Goal: Information Seeking & Learning: Learn about a topic

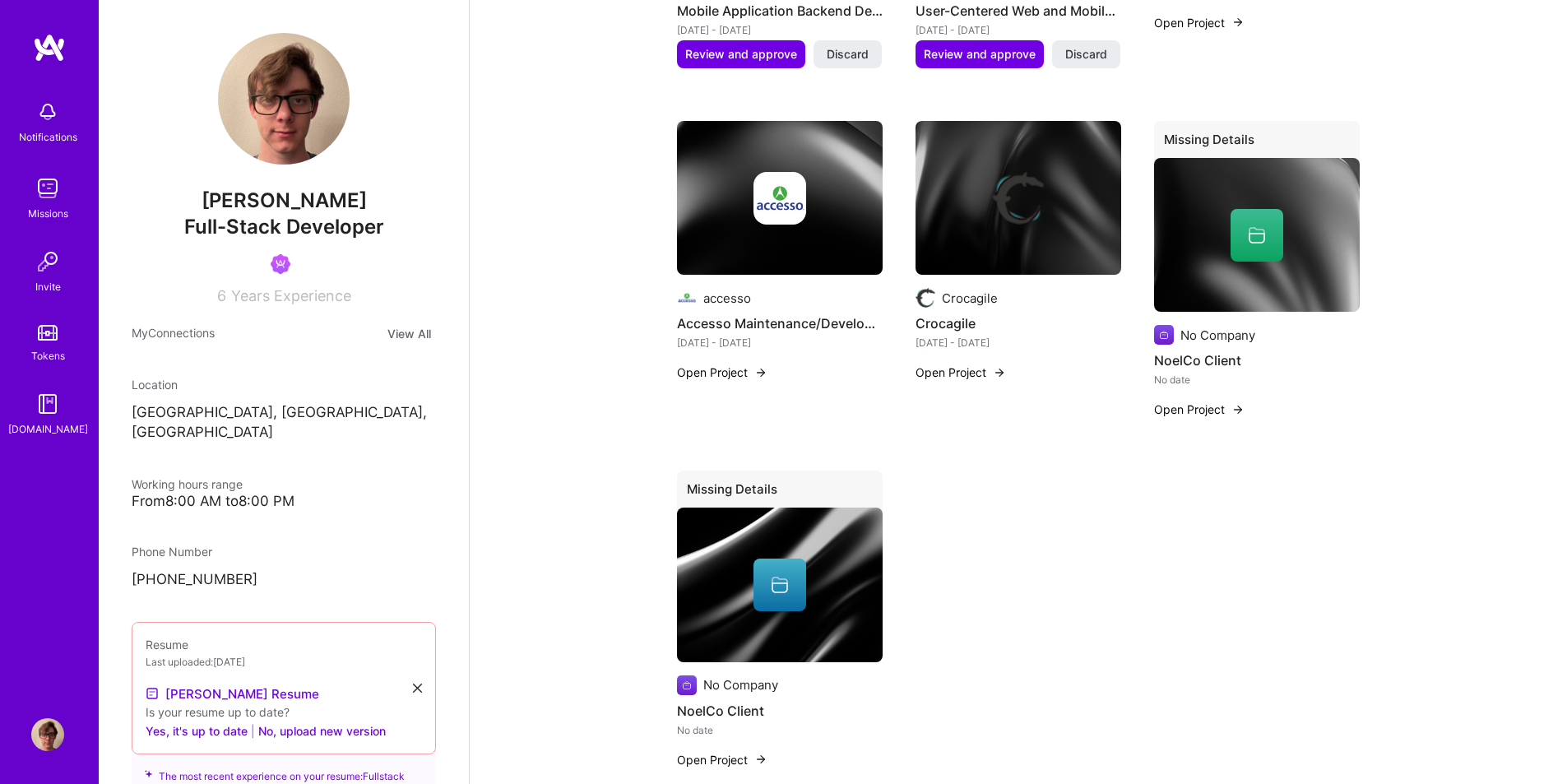
scroll to position [1809, 0]
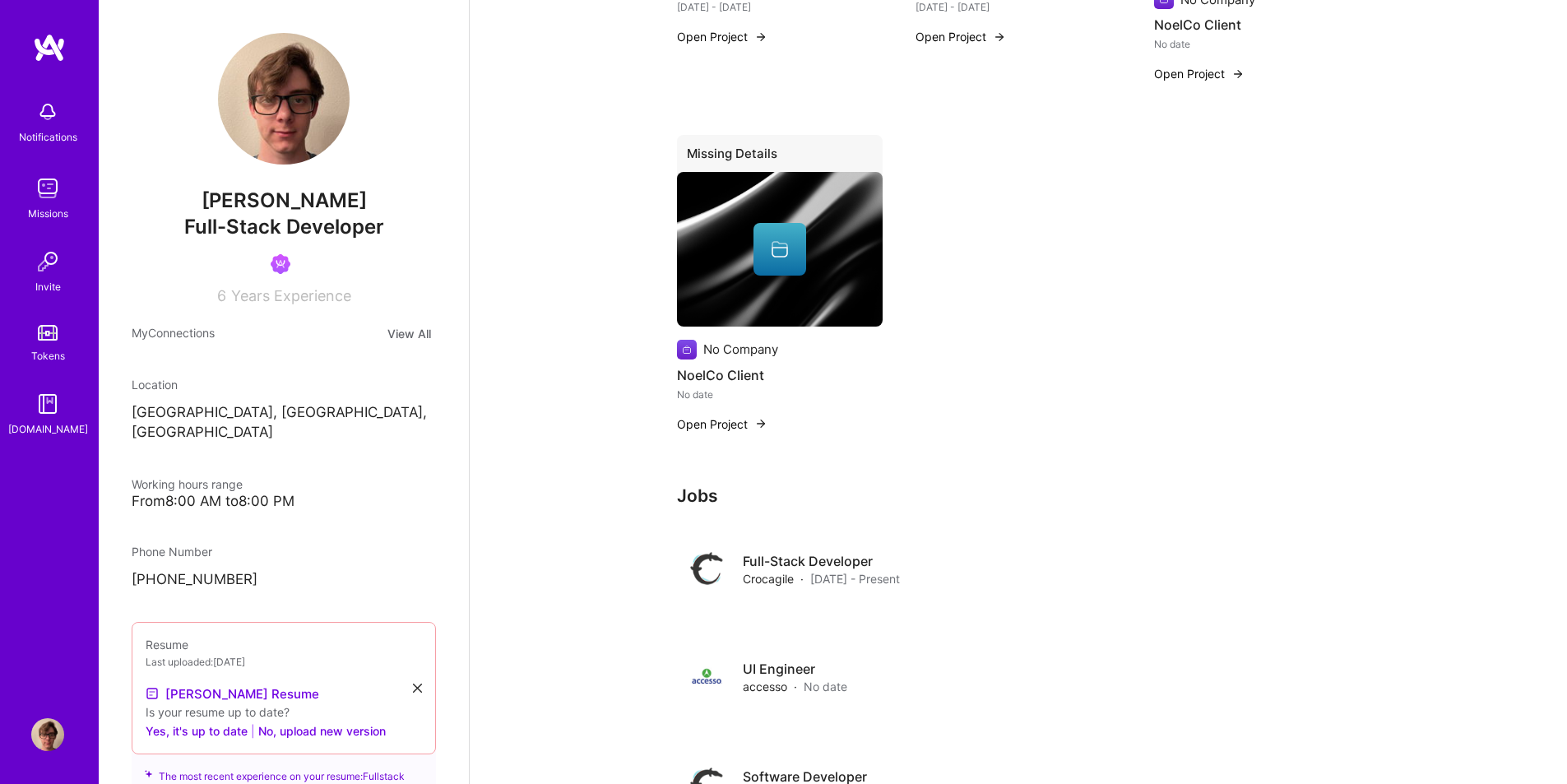
click at [50, 199] on img at bounding box center [47, 188] width 33 height 33
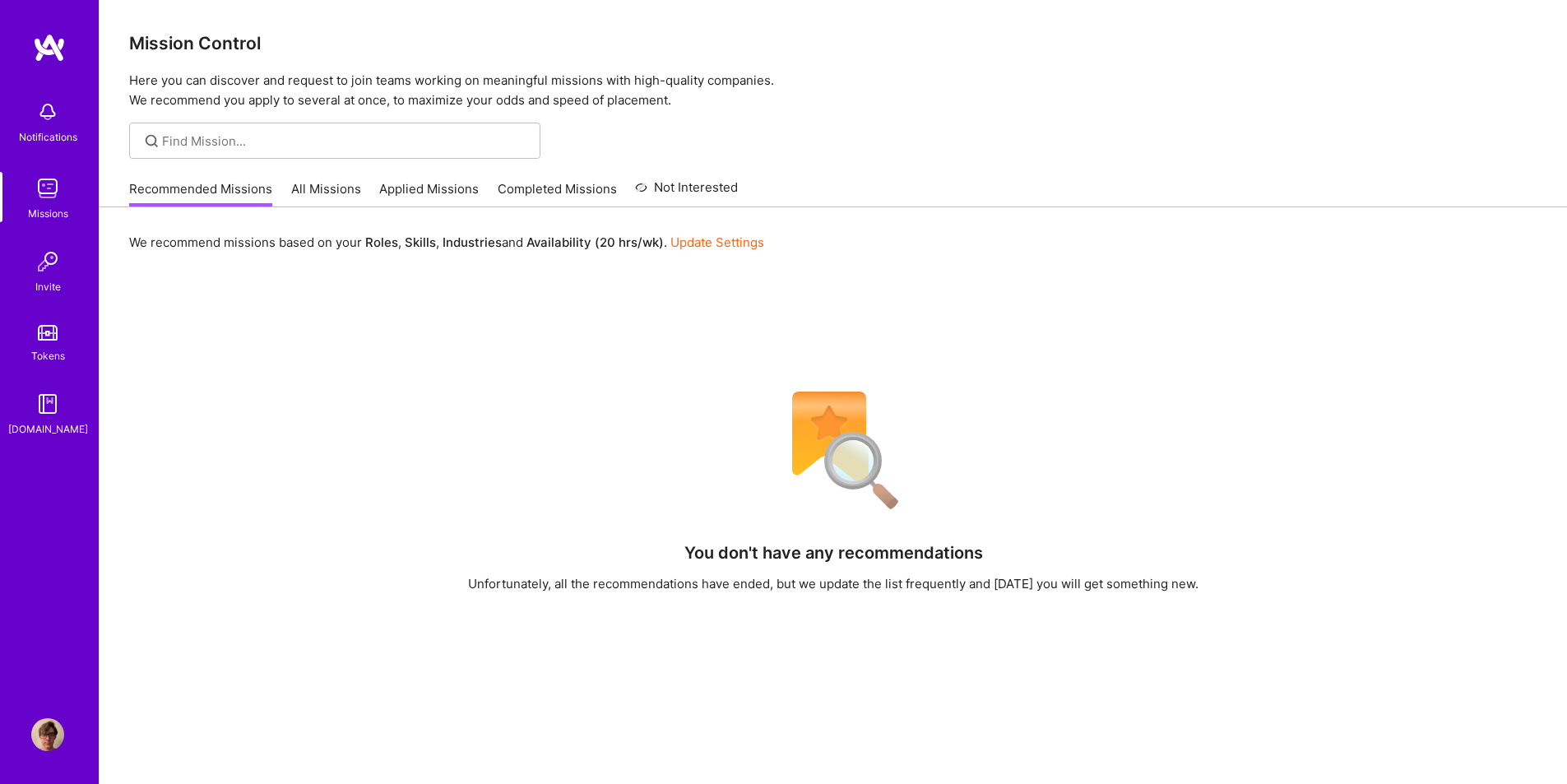
click at [310, 183] on link "All Missions" at bounding box center [326, 193] width 70 height 27
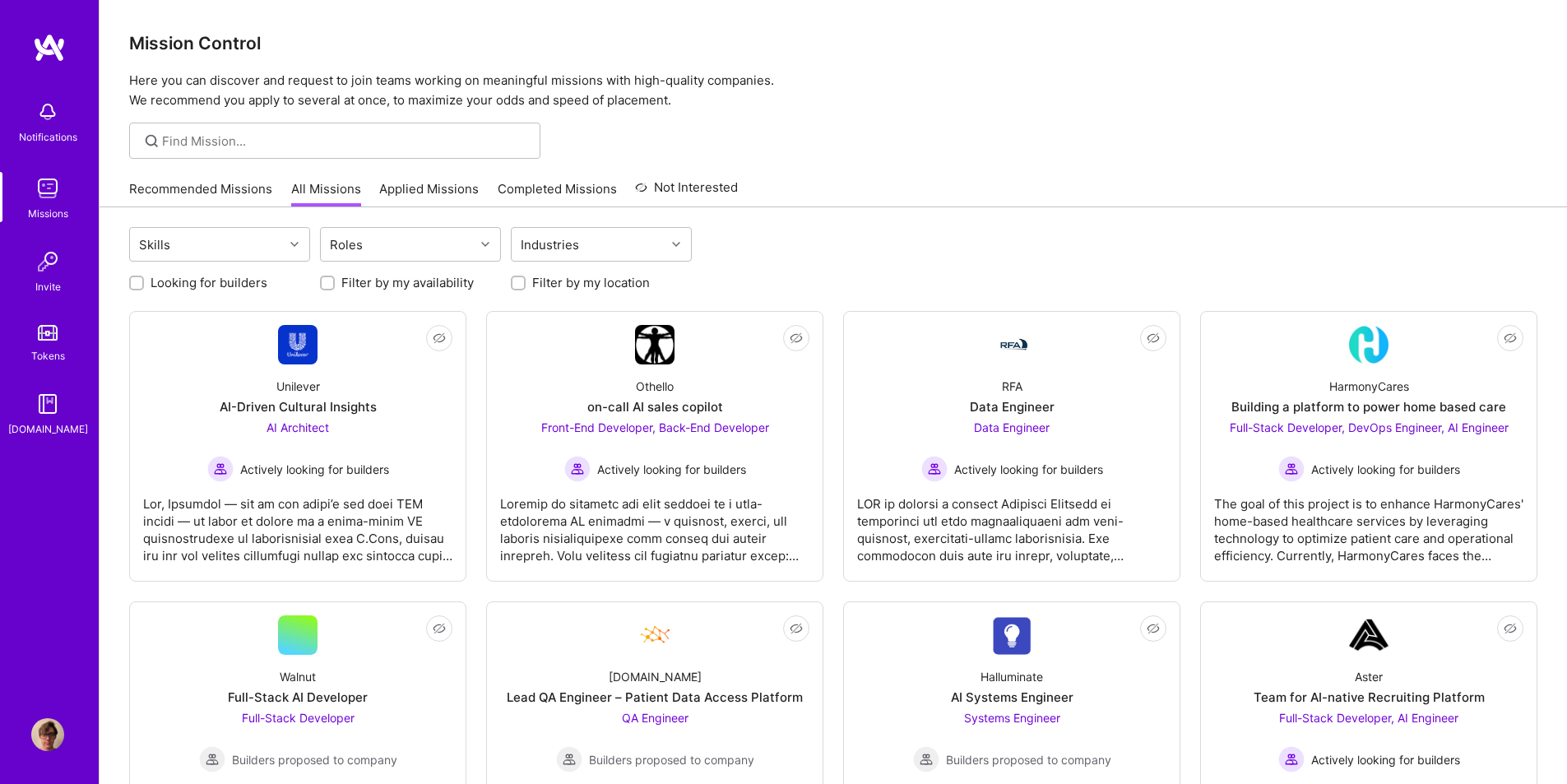
click at [211, 283] on label "Looking for builders" at bounding box center [209, 282] width 116 height 18
click at [144, 283] on input "Looking for builders" at bounding box center [138, 284] width 12 height 12
checkbox input "true"
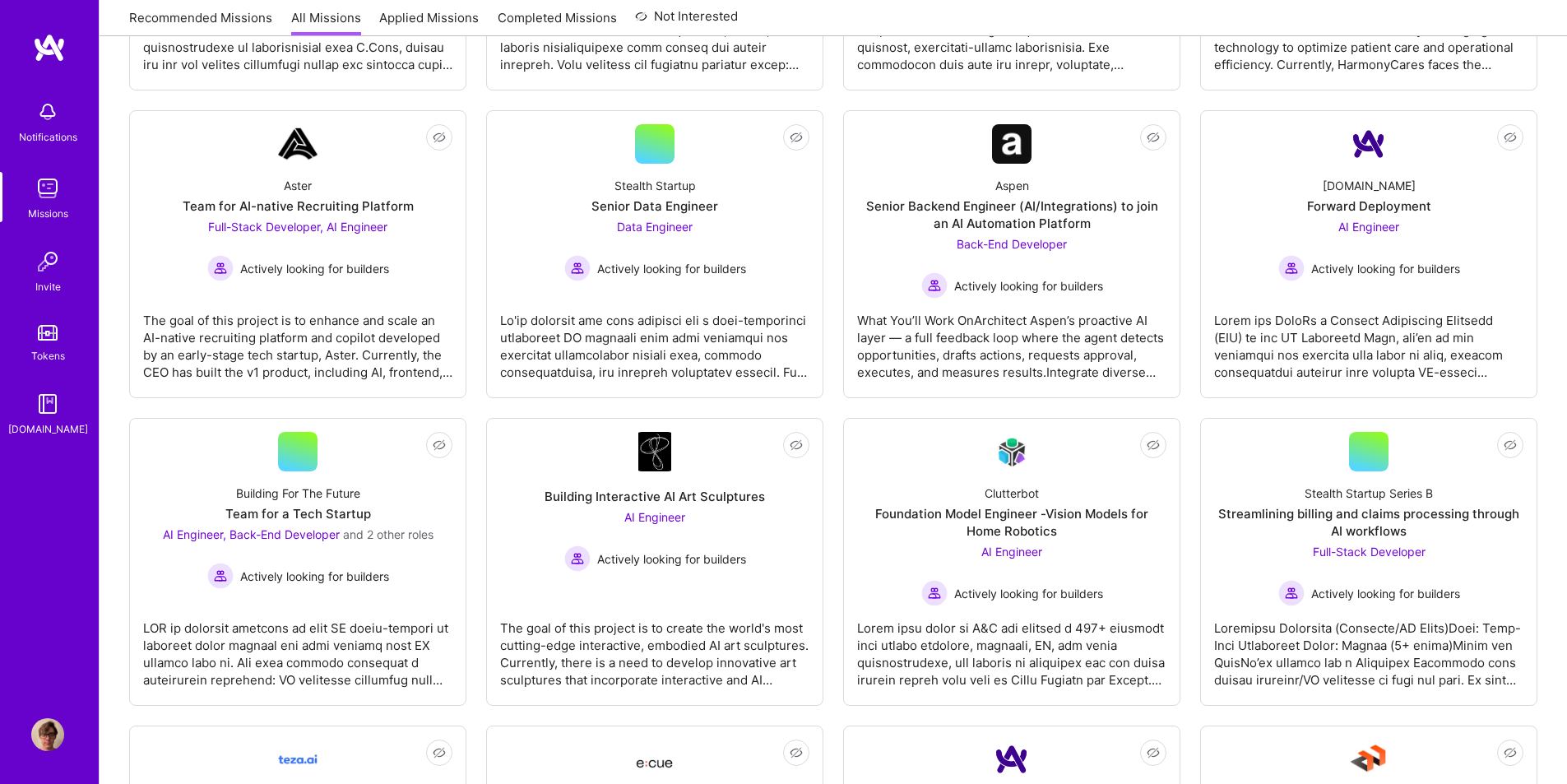
scroll to position [1323, 0]
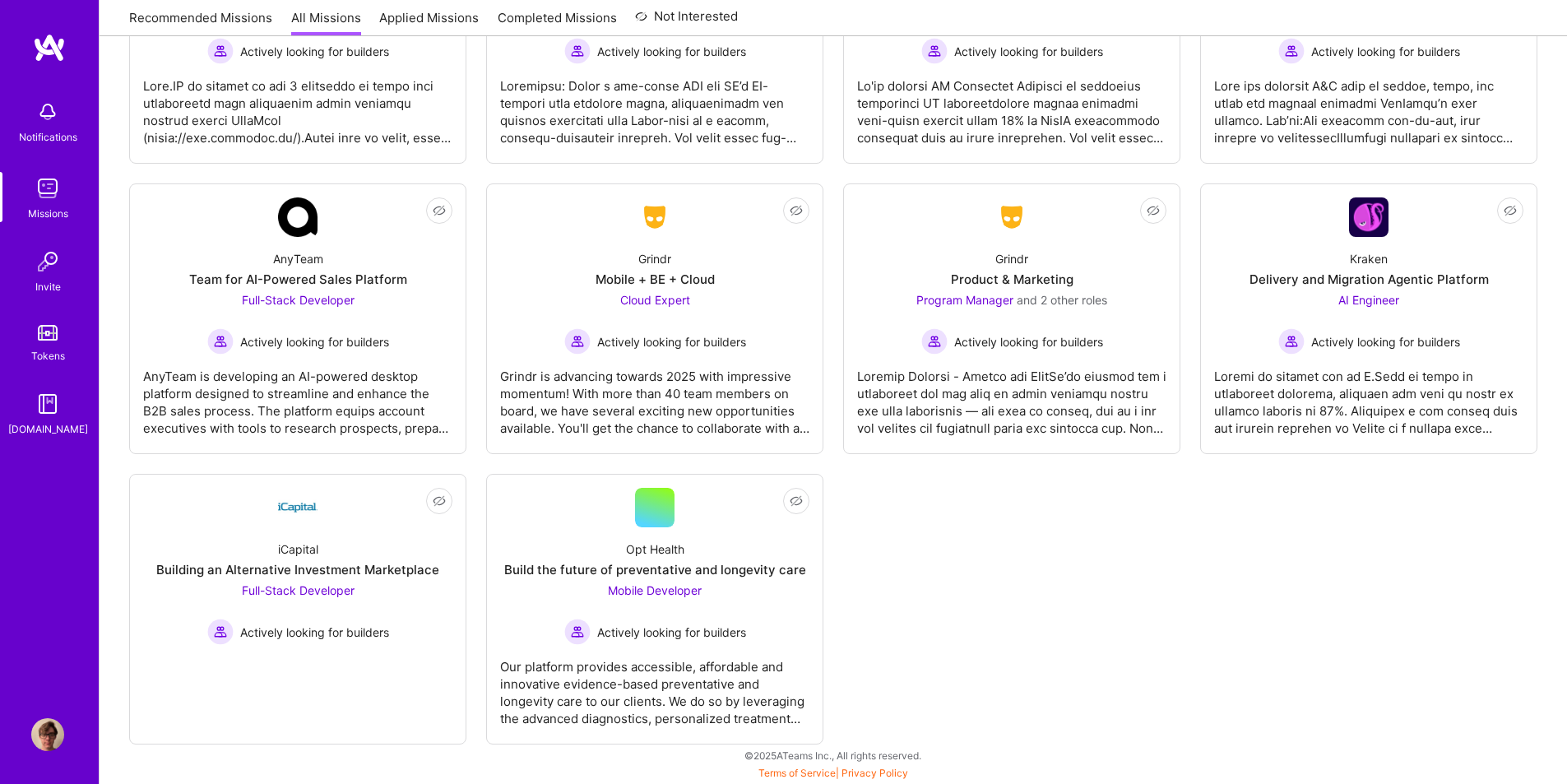
drag, startPoint x: 366, startPoint y: 591, endPoint x: 903, endPoint y: 561, distance: 537.8
click at [280, 572] on div "Building an Alternative Investment Marketplace" at bounding box center [298, 570] width 283 height 18
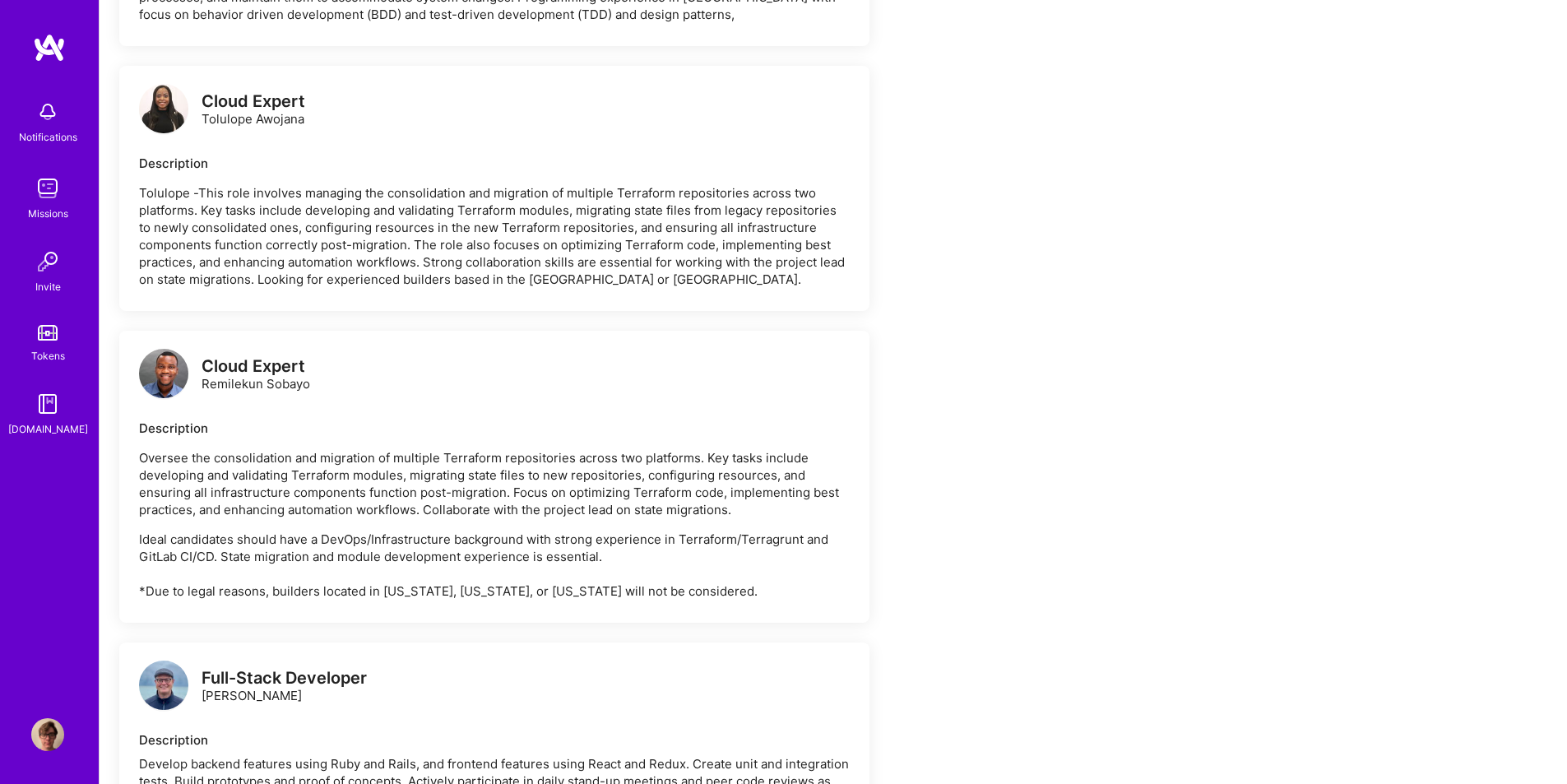
scroll to position [3043, 0]
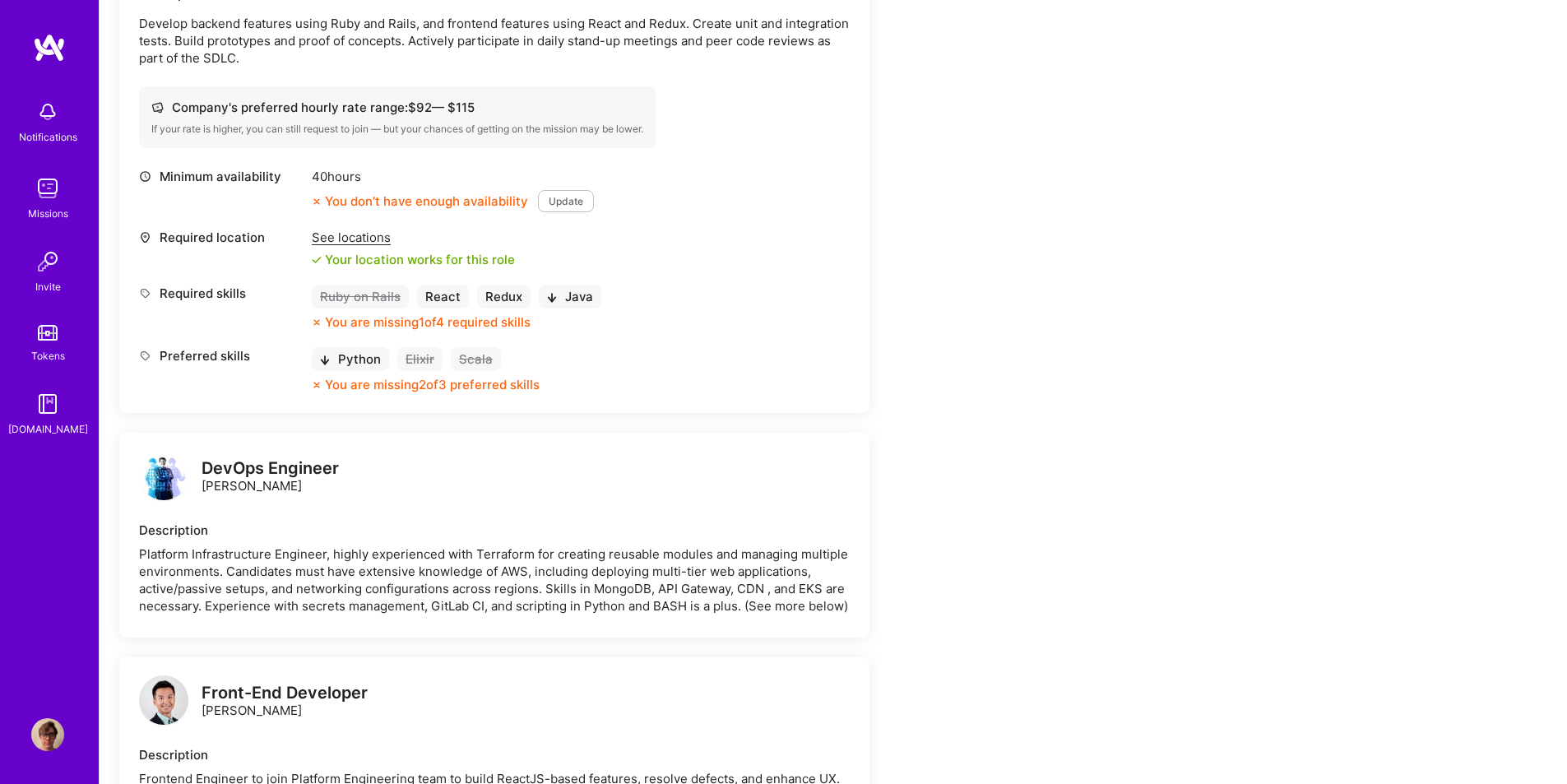
drag, startPoint x: 947, startPoint y: 455, endPoint x: 1006, endPoint y: 203, distance: 258.8
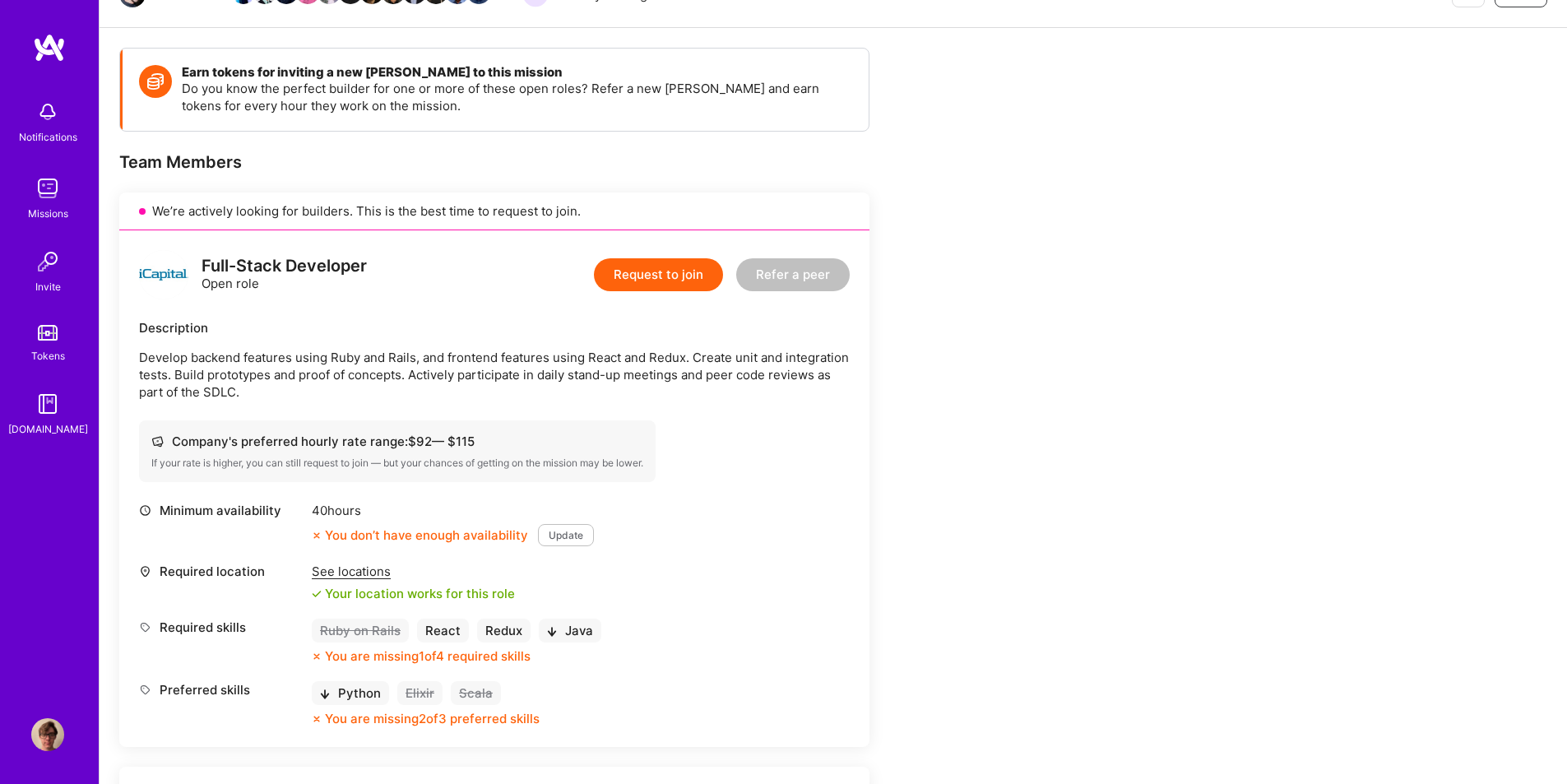
click at [474, 376] on p "Develop backend features using Ruby and Rails, and frontend features using Reac…" at bounding box center [494, 374] width 711 height 52
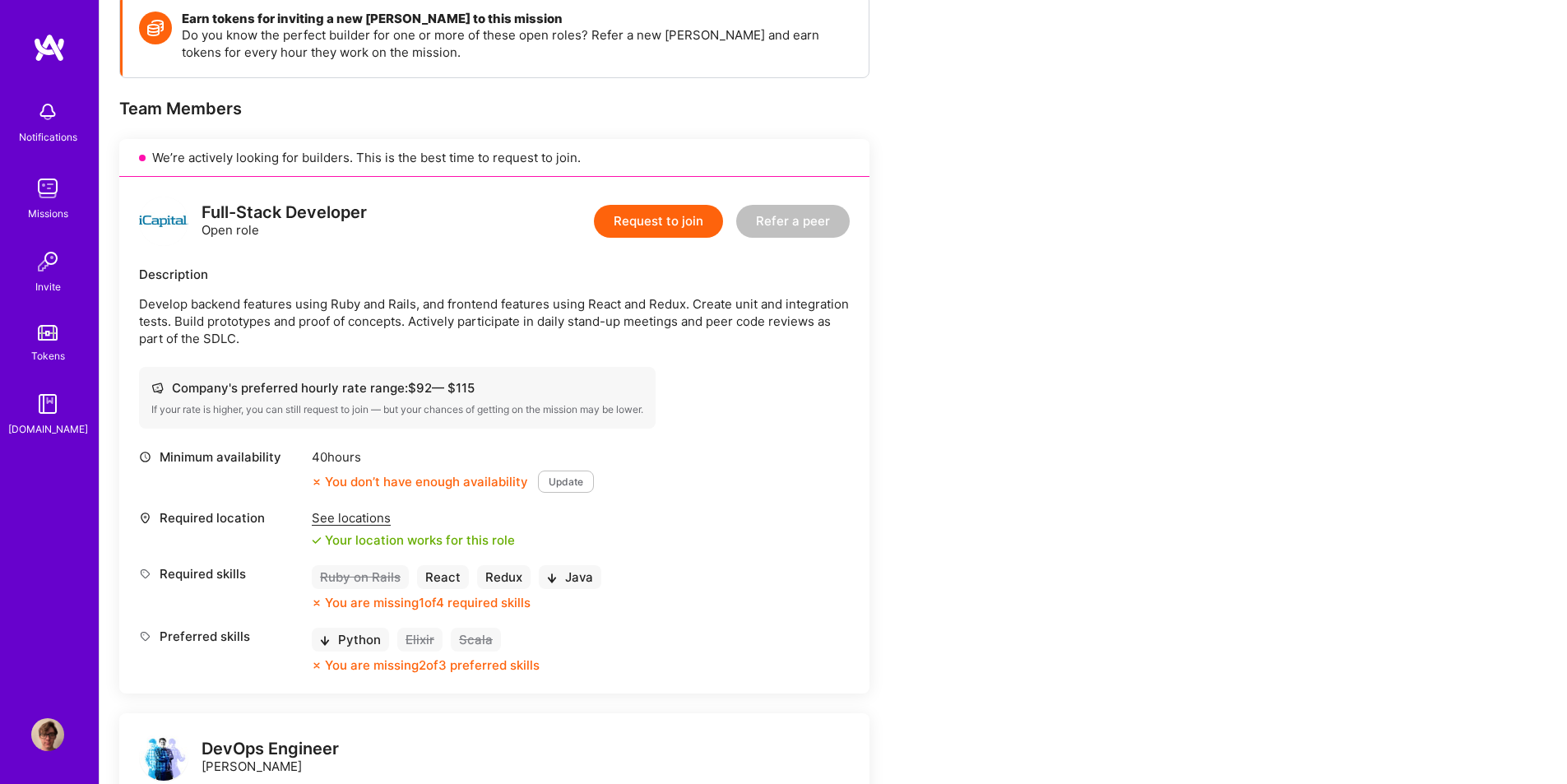
scroll to position [275, 0]
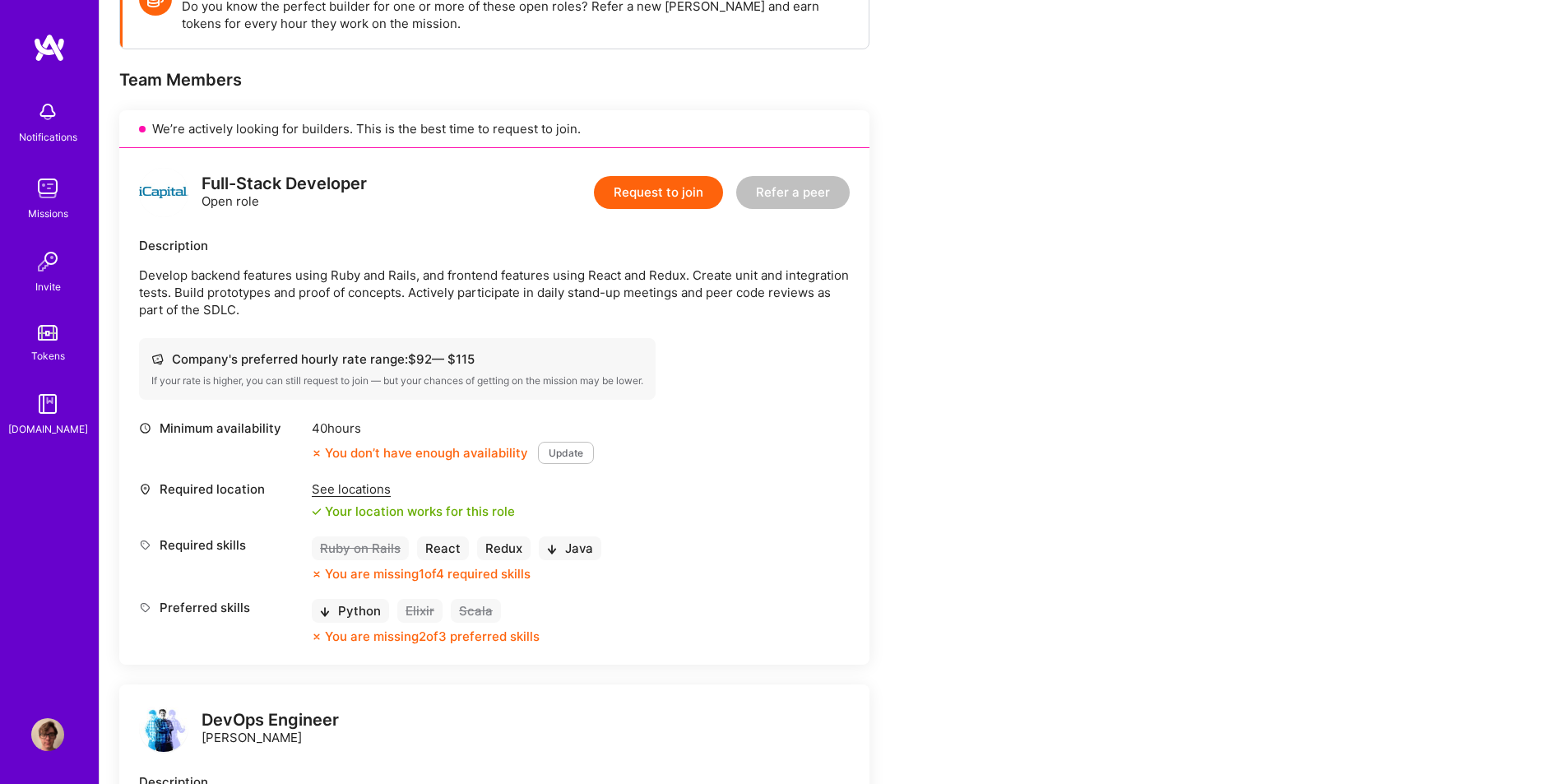
click at [727, 501] on div "Required location See locations Your location works for this role" at bounding box center [494, 499] width 711 height 39
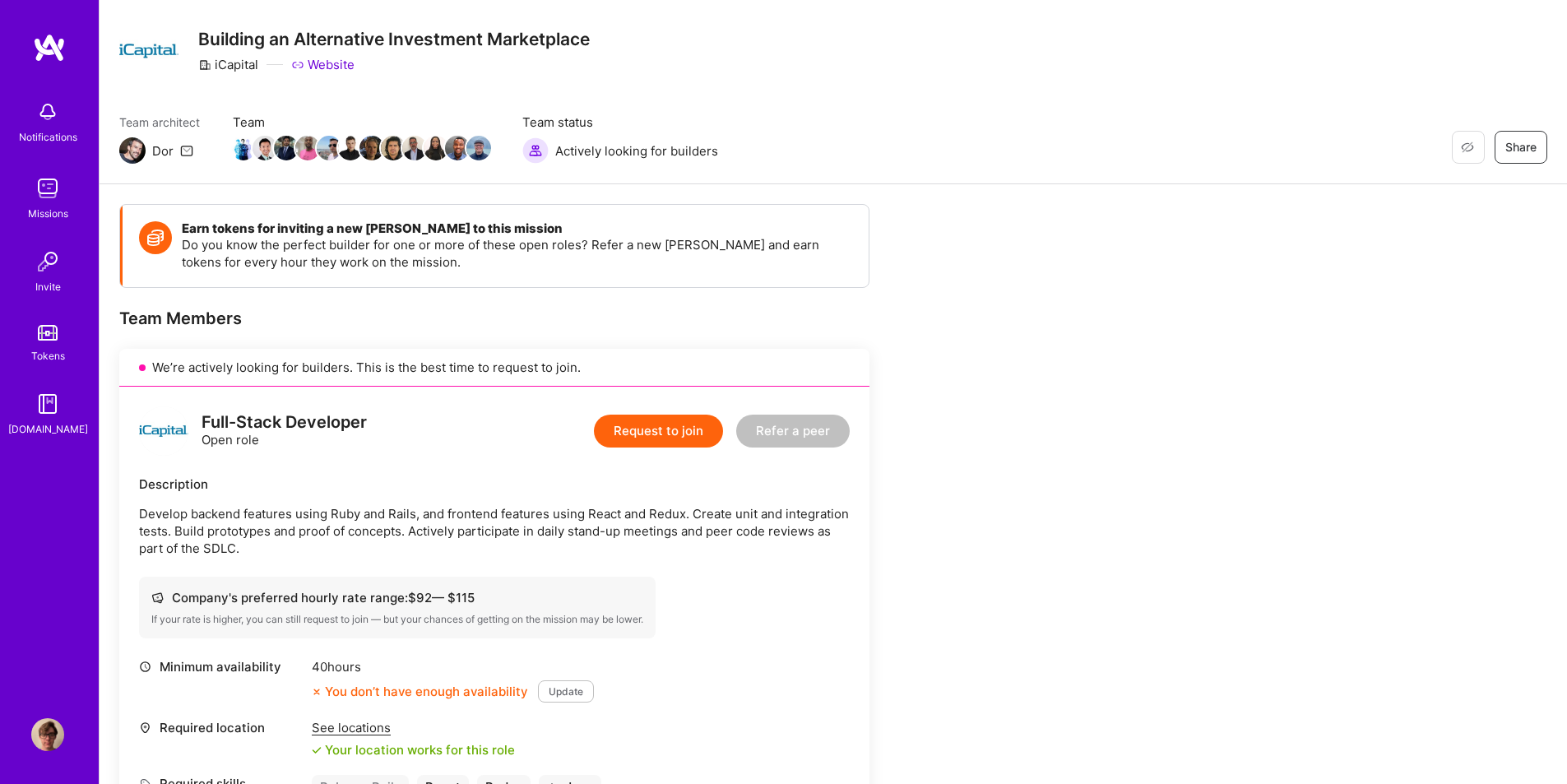
scroll to position [0, 0]
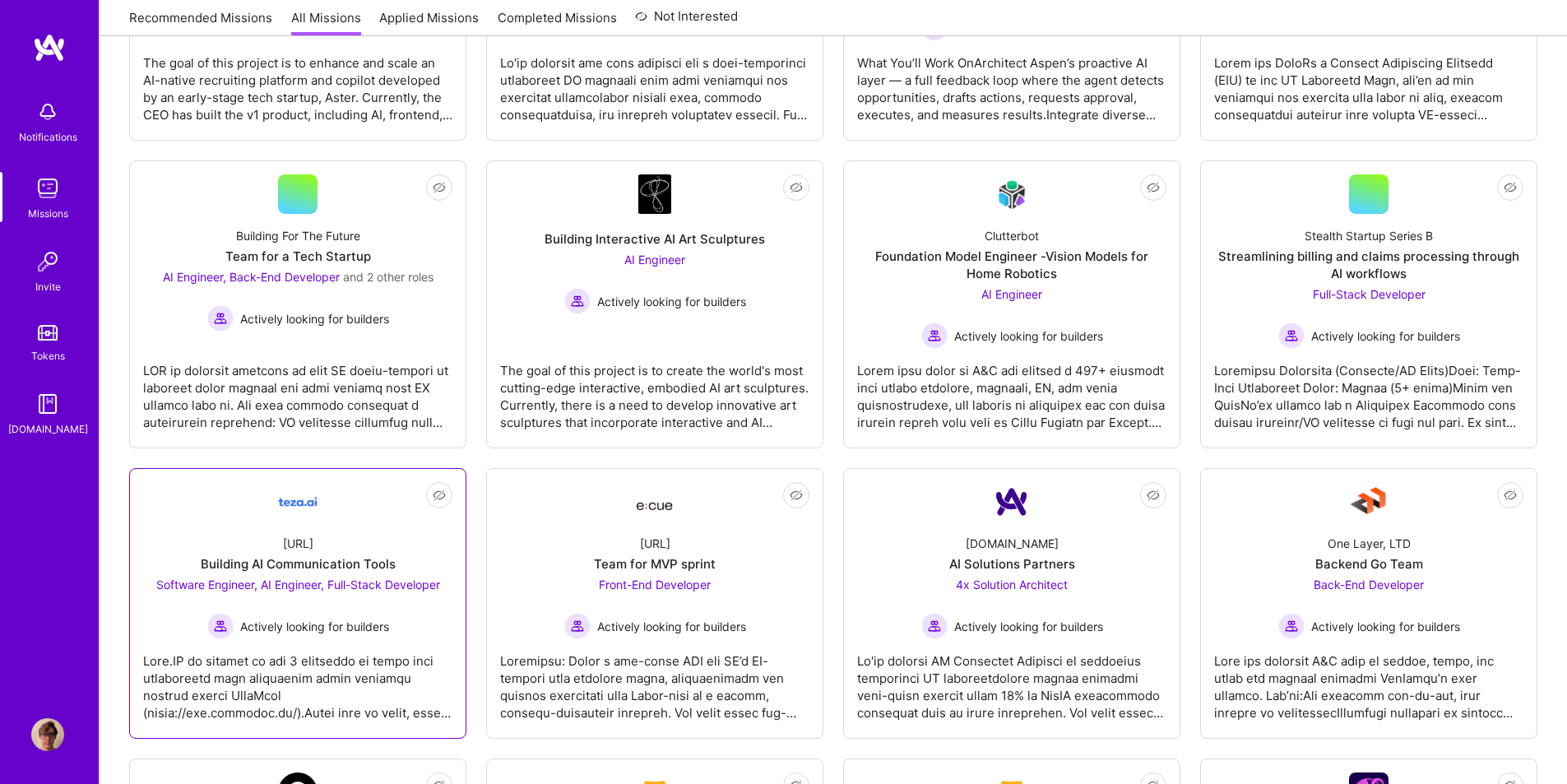
scroll to position [747, 0]
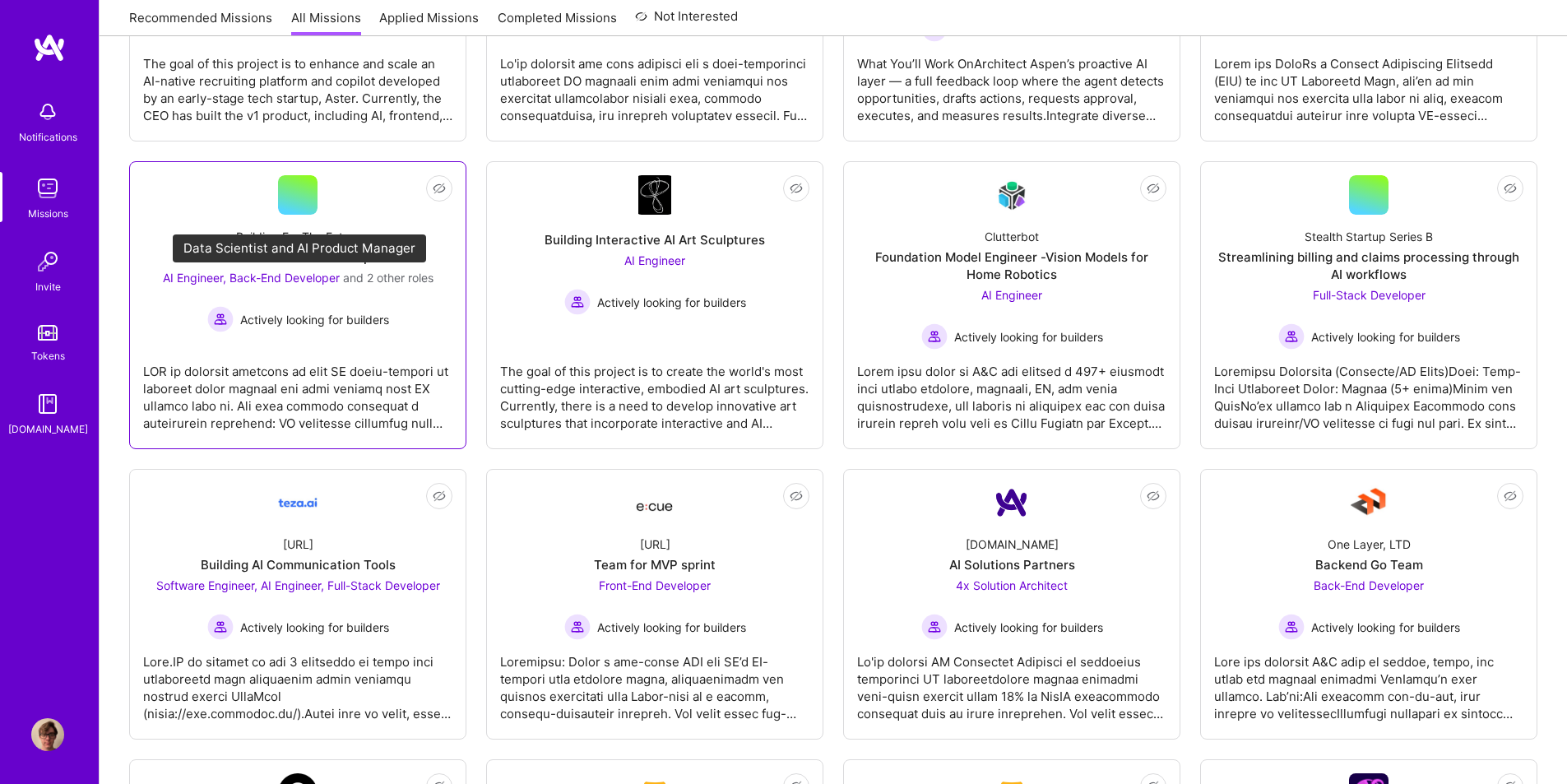
click at [282, 278] on span "AI Engineer, Back-End Developer" at bounding box center [251, 277] width 177 height 14
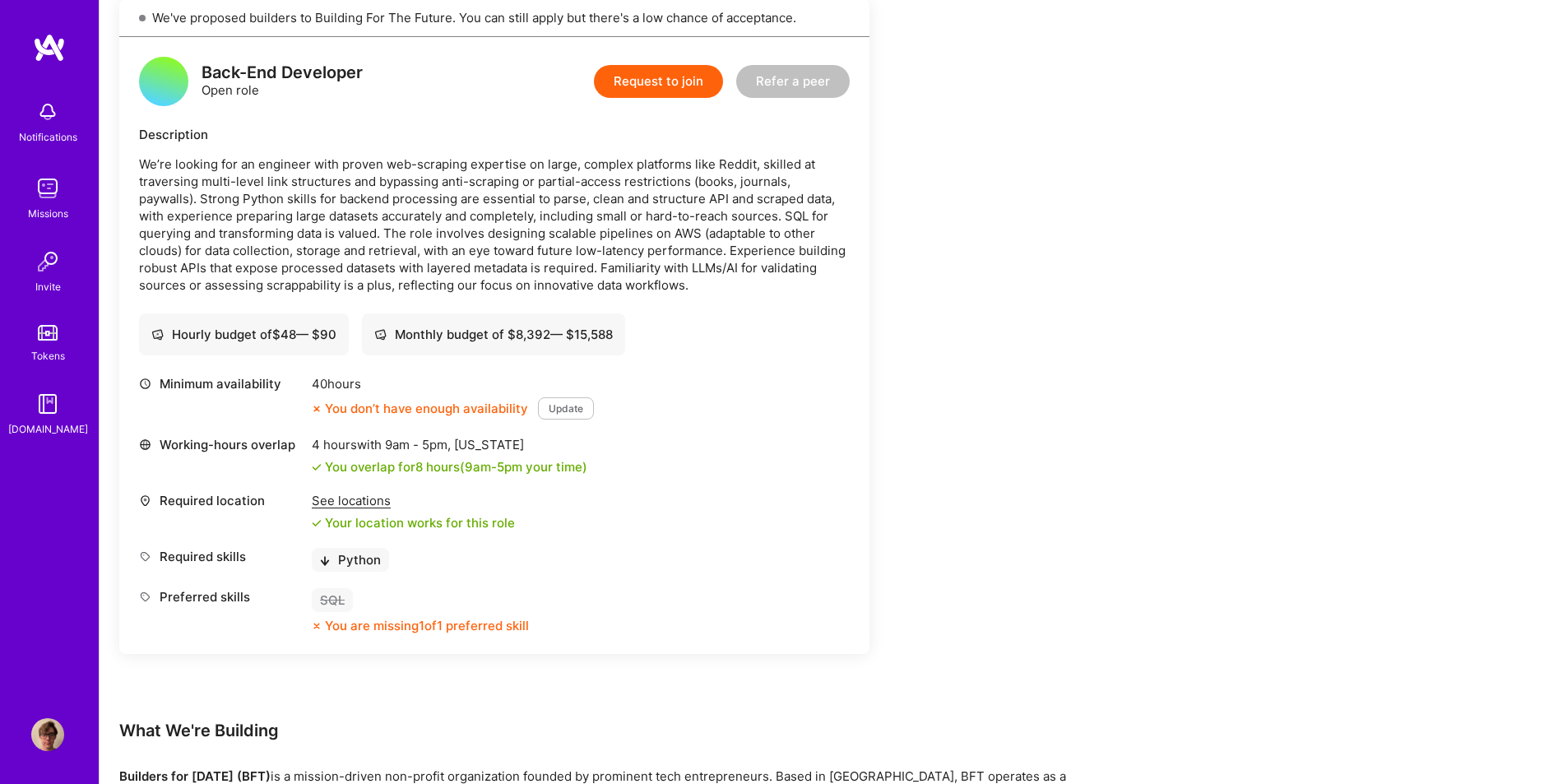
scroll to position [1891, 0]
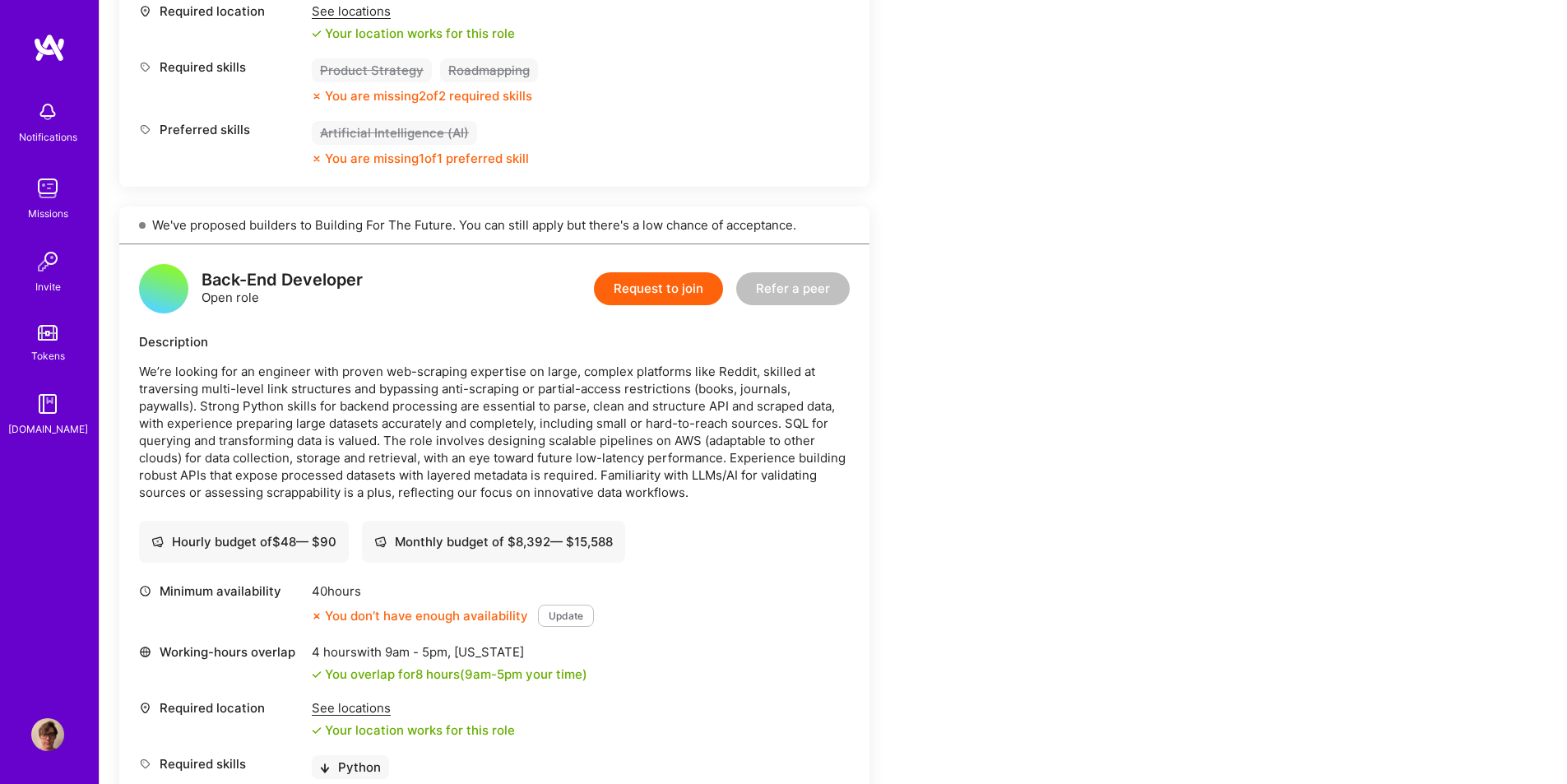
drag, startPoint x: 440, startPoint y: 291, endPoint x: 279, endPoint y: 356, distance: 173.6
click at [279, 356] on div "Description We’re looking for an engineer with proven web-scraping expertise on…" at bounding box center [494, 417] width 711 height 168
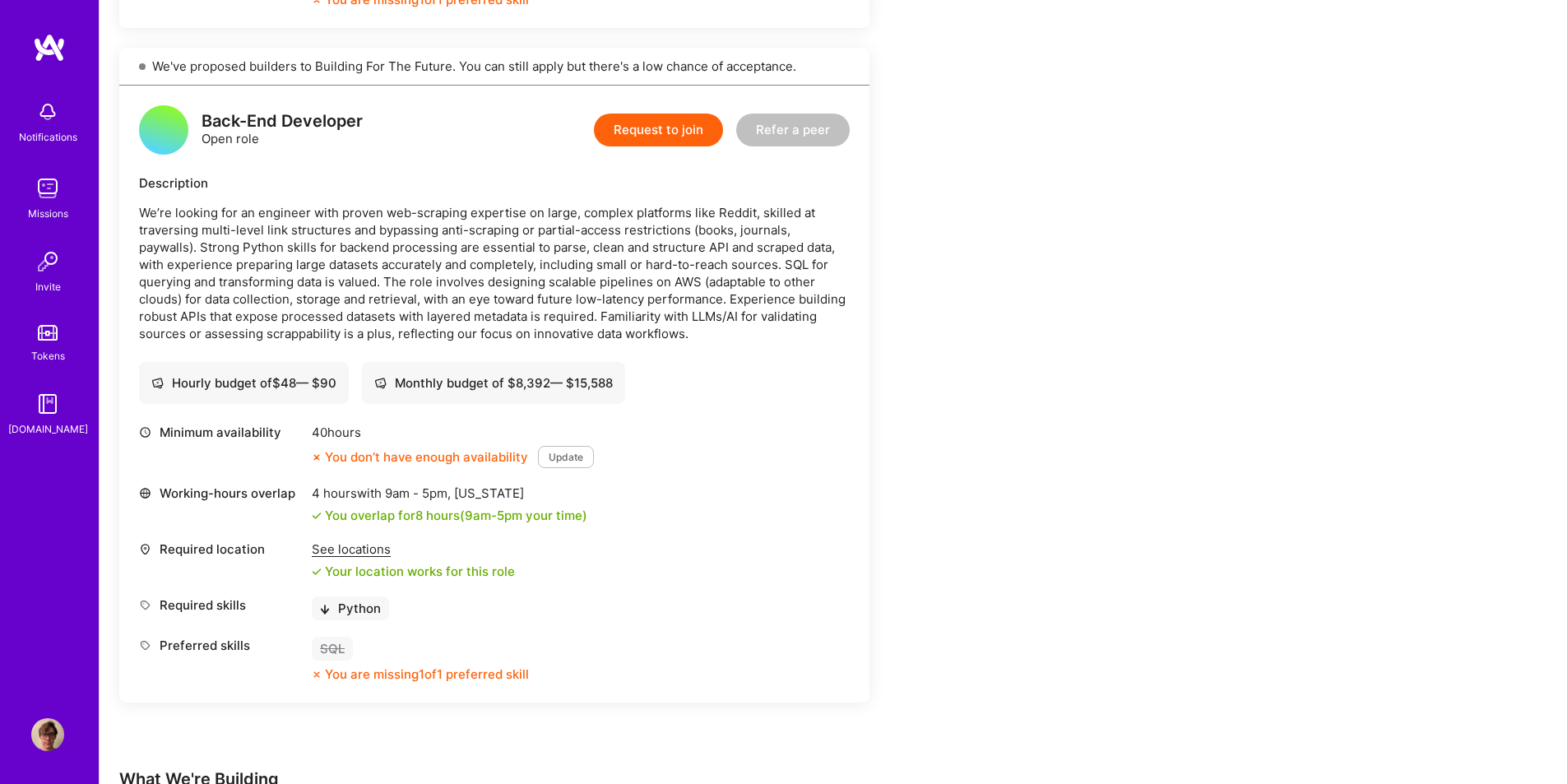
scroll to position [2055, 0]
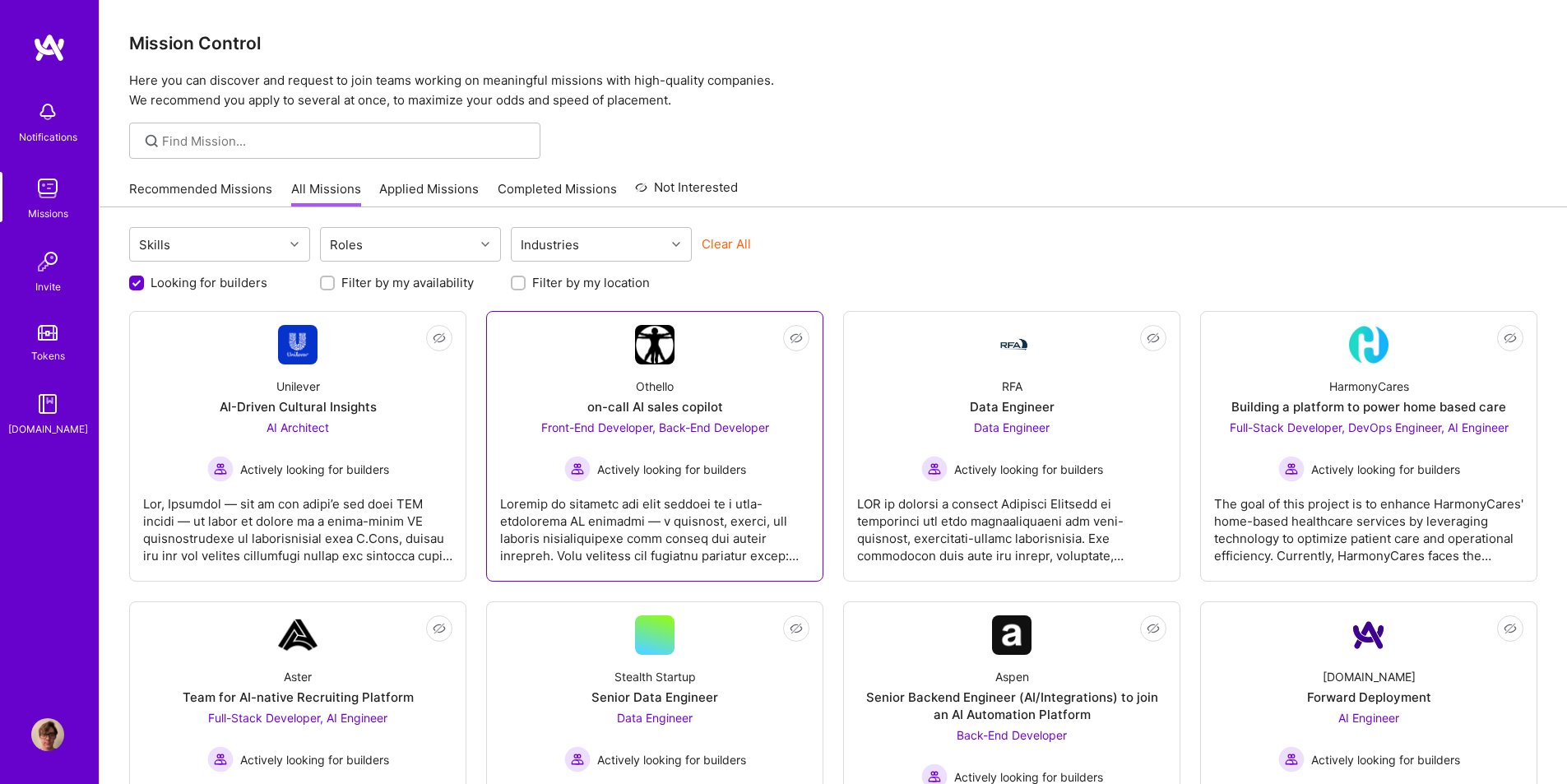
click at [635, 429] on span "Front-End Developer, Back-End Developer" at bounding box center [655, 427] width 228 height 14
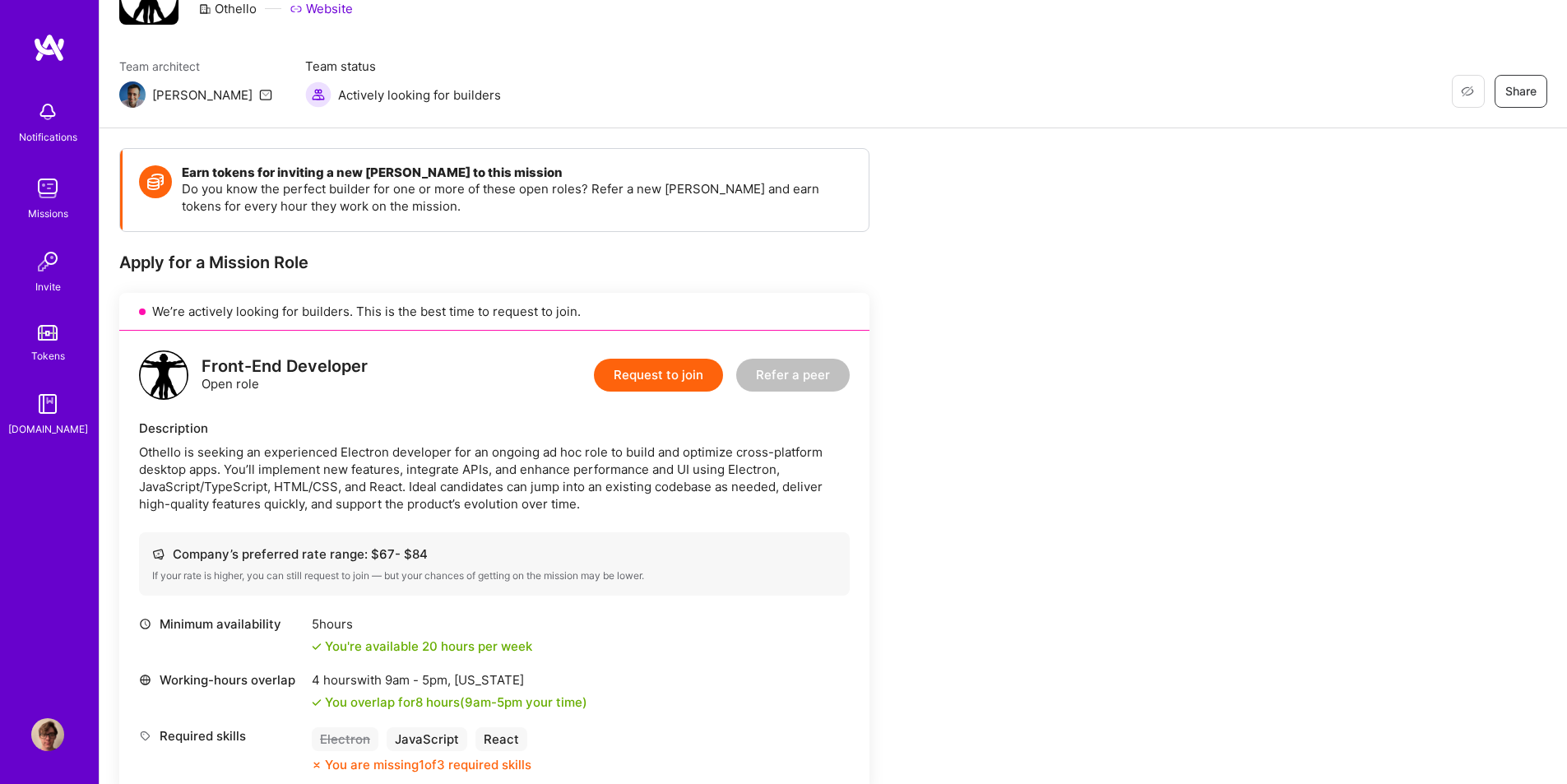
drag, startPoint x: 571, startPoint y: 408, endPoint x: 656, endPoint y: 266, distance: 165.5
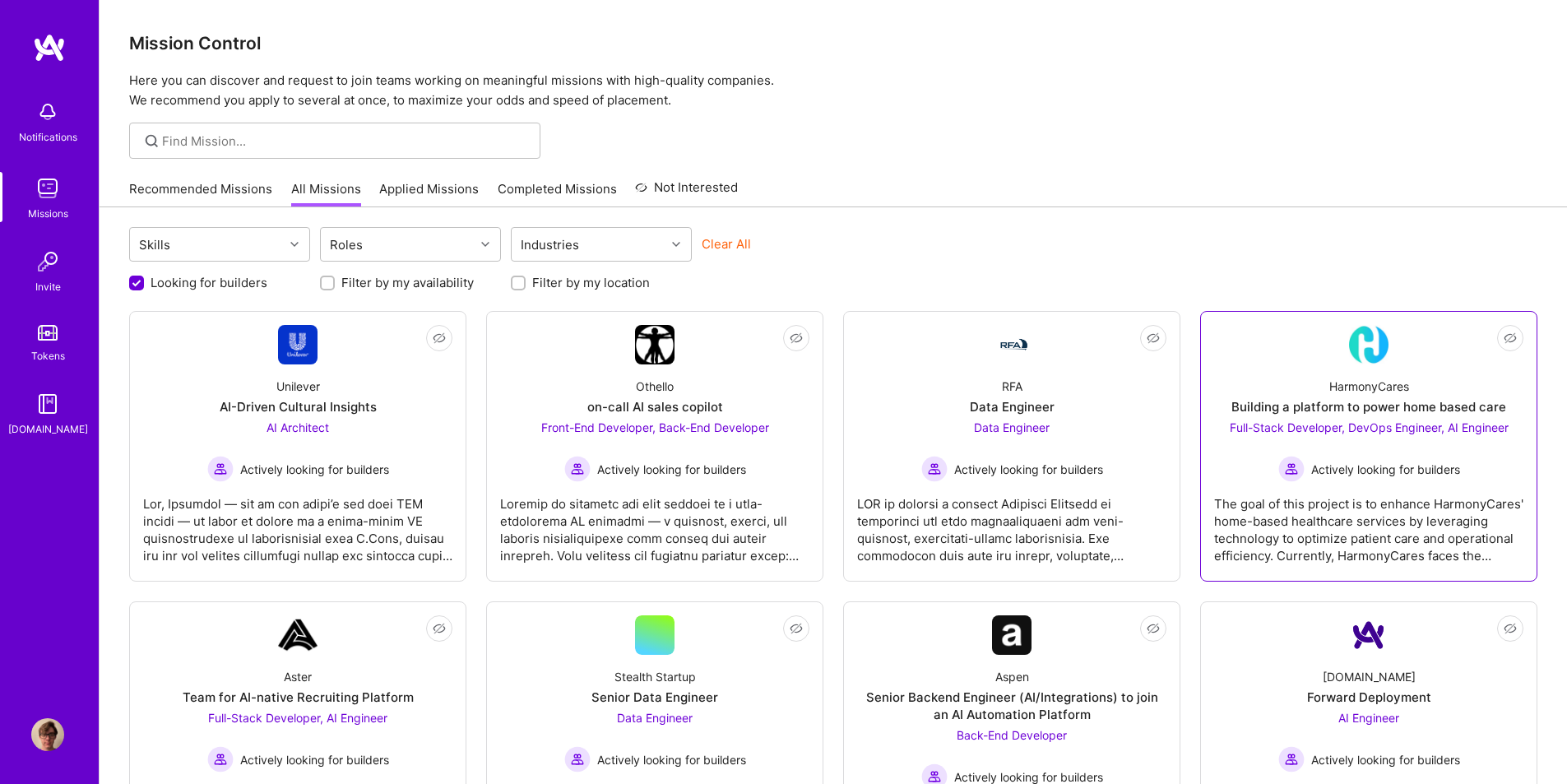
click at [1301, 510] on div "The goal of this project is to enhance HarmonyCares' home-based healthcare serv…" at bounding box center [1368, 523] width 309 height 82
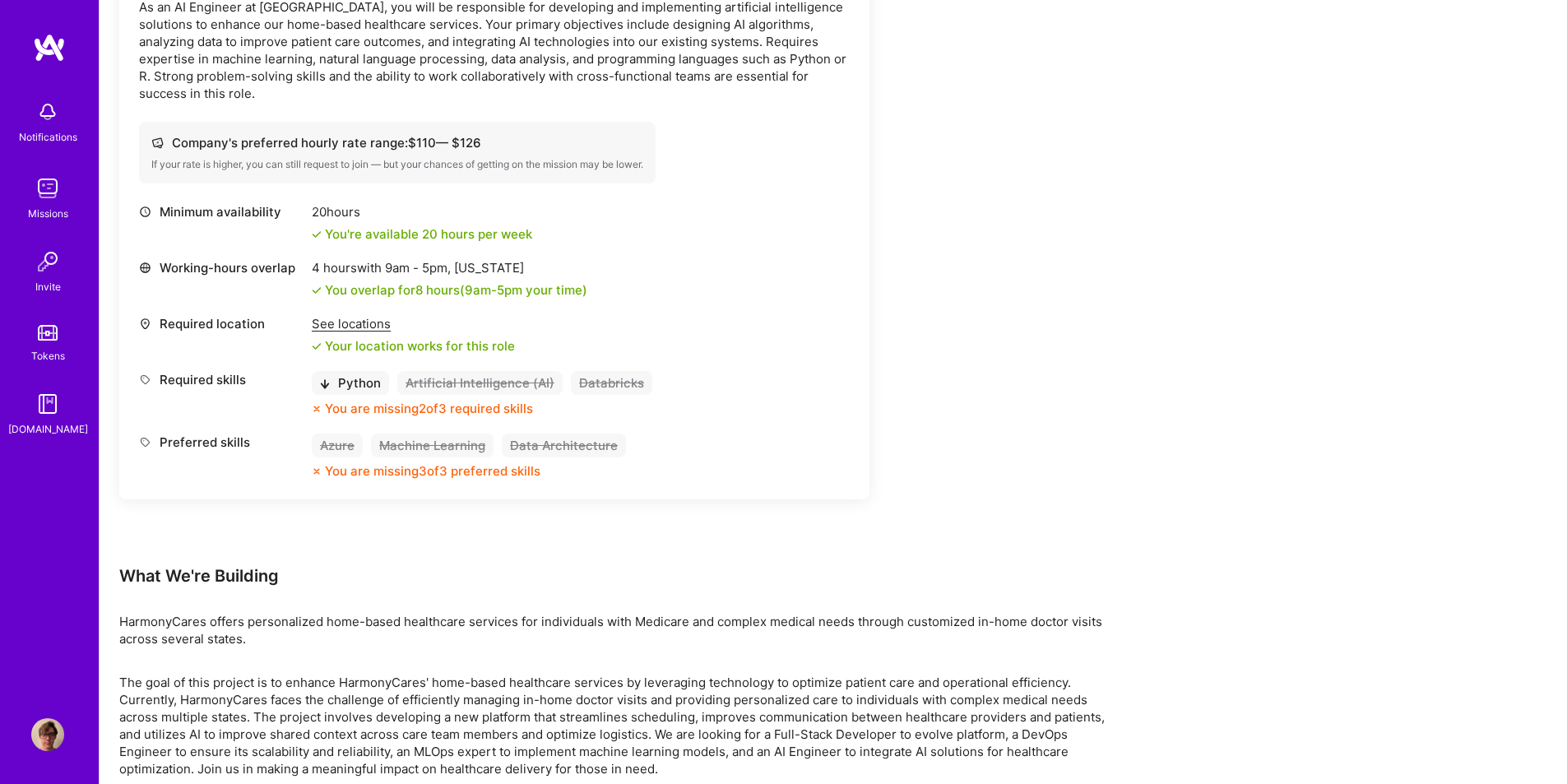
scroll to position [1942, 0]
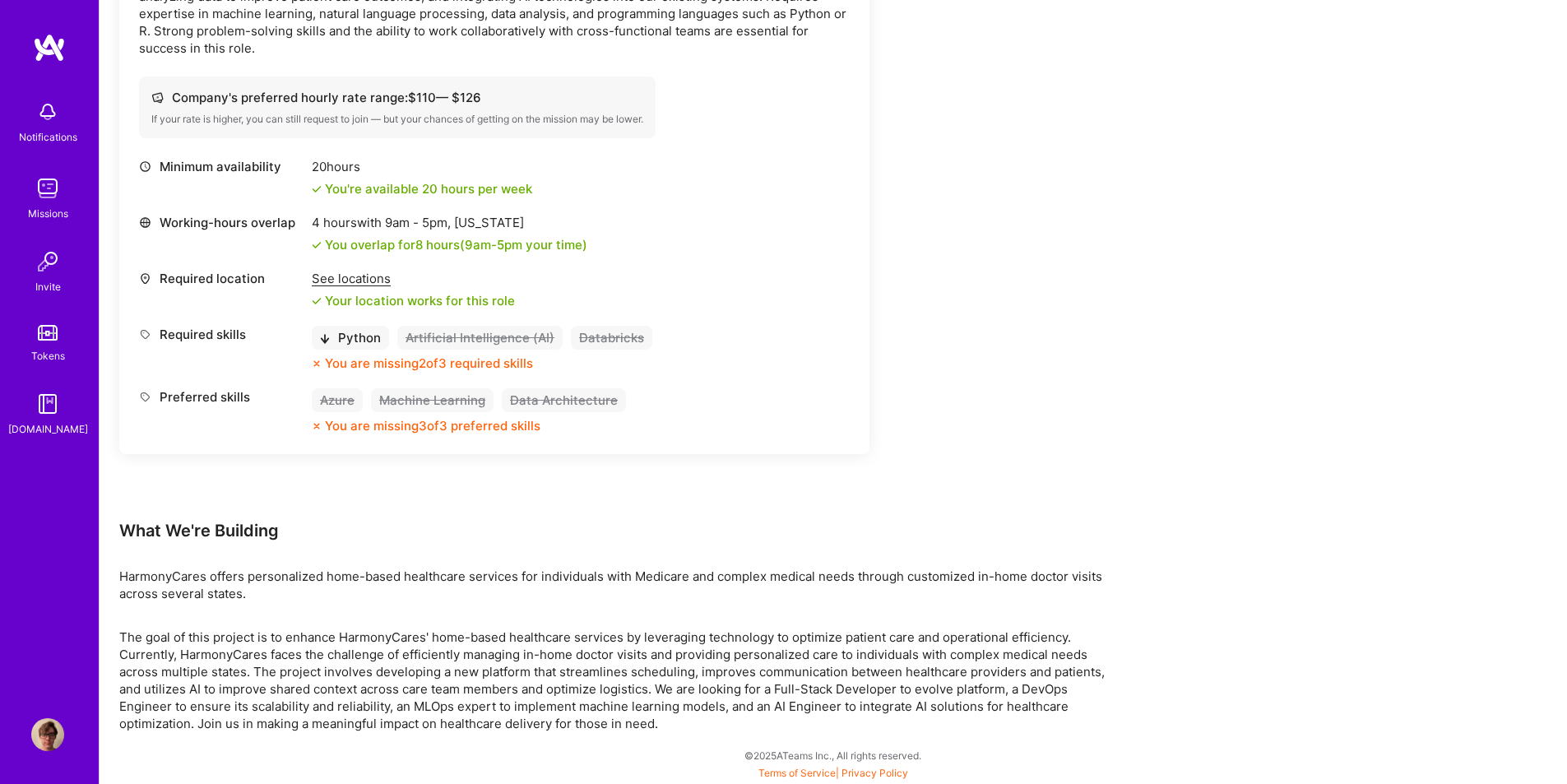
drag, startPoint x: 564, startPoint y: 468, endPoint x: 352, endPoint y: 524, distance: 219.3
click at [352, 524] on div "What We're Building" at bounding box center [613, 530] width 987 height 22
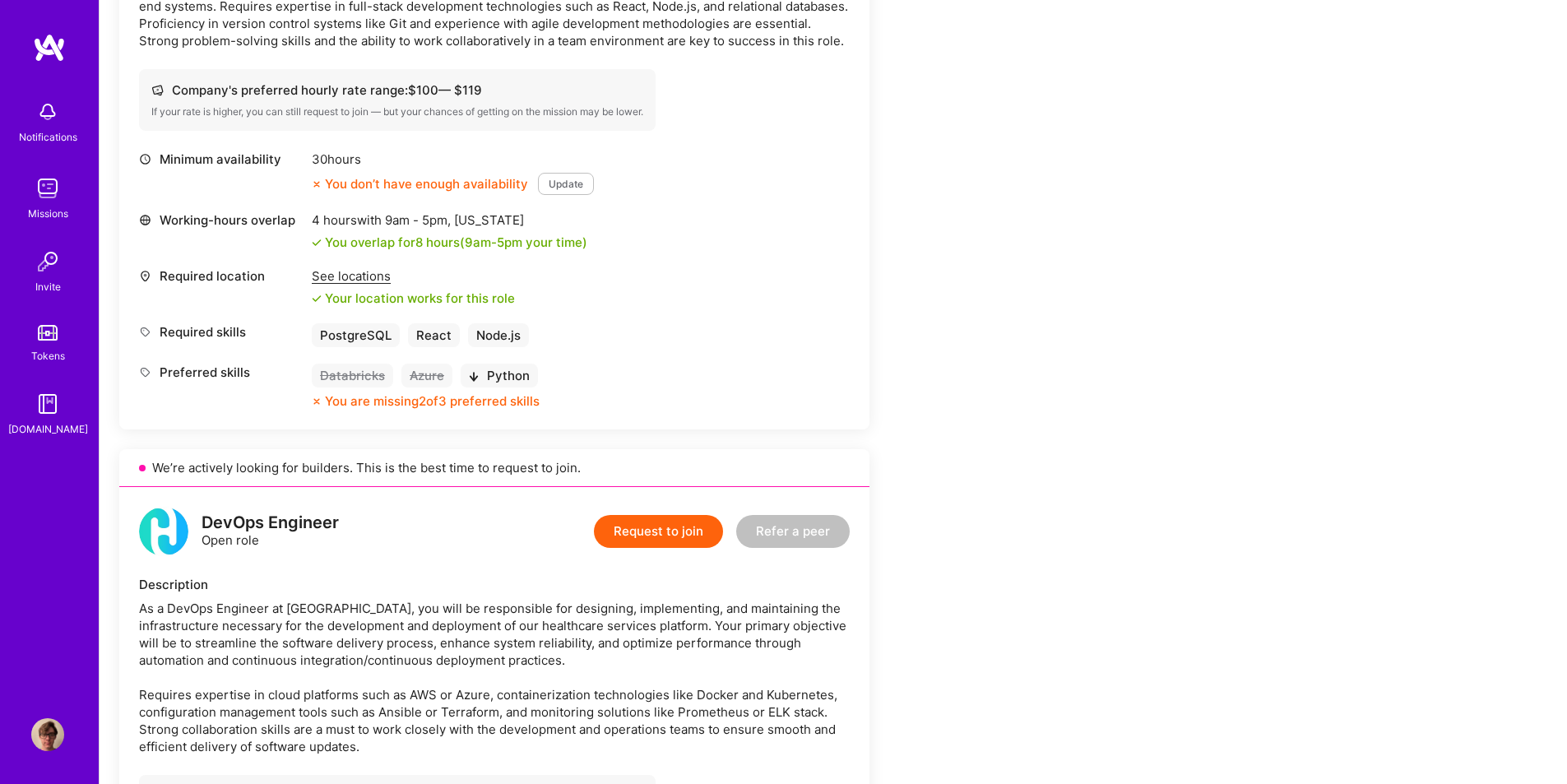
drag, startPoint x: 543, startPoint y: 602, endPoint x: 692, endPoint y: 334, distance: 306.6
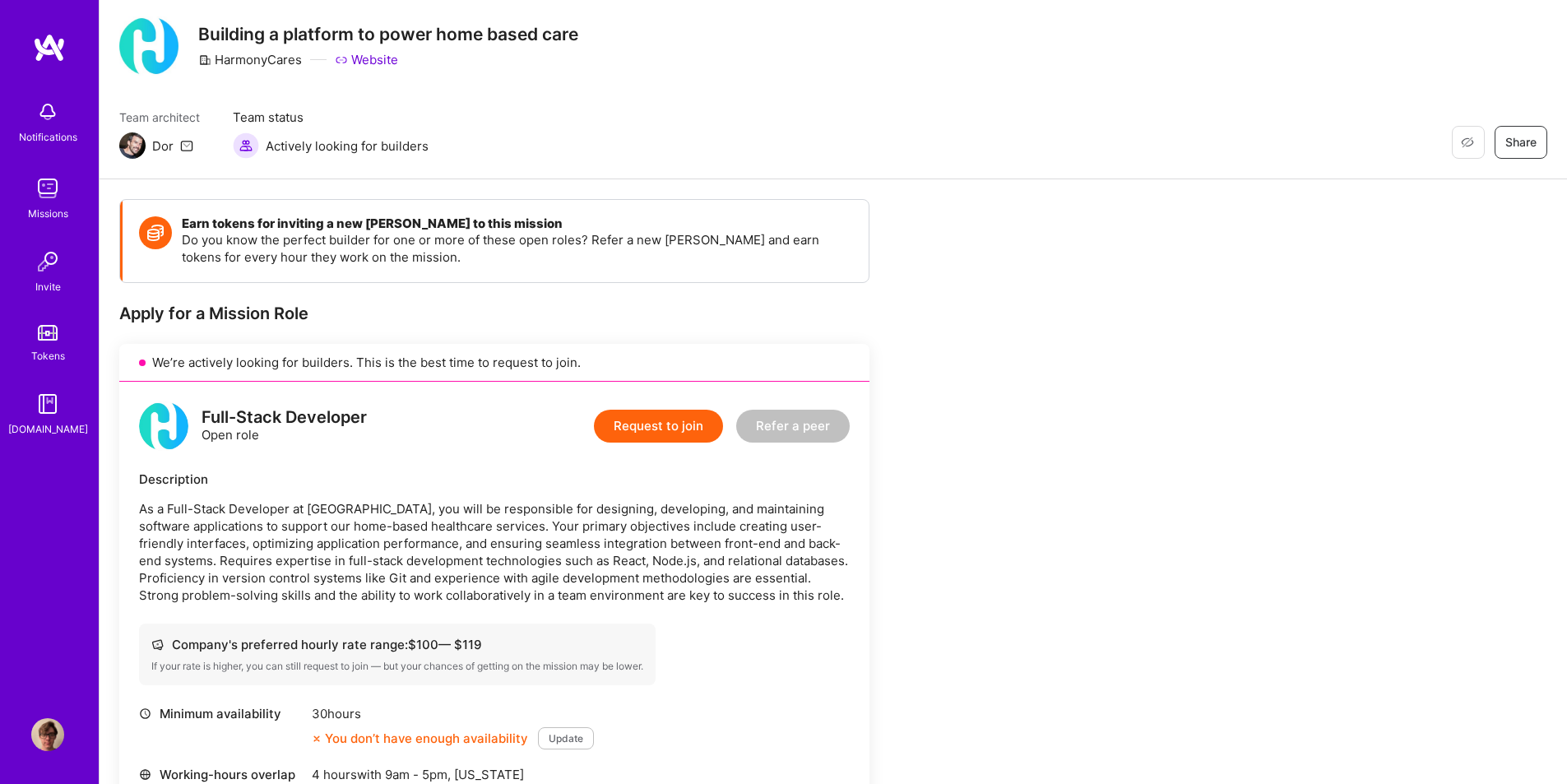
scroll to position [288, 0]
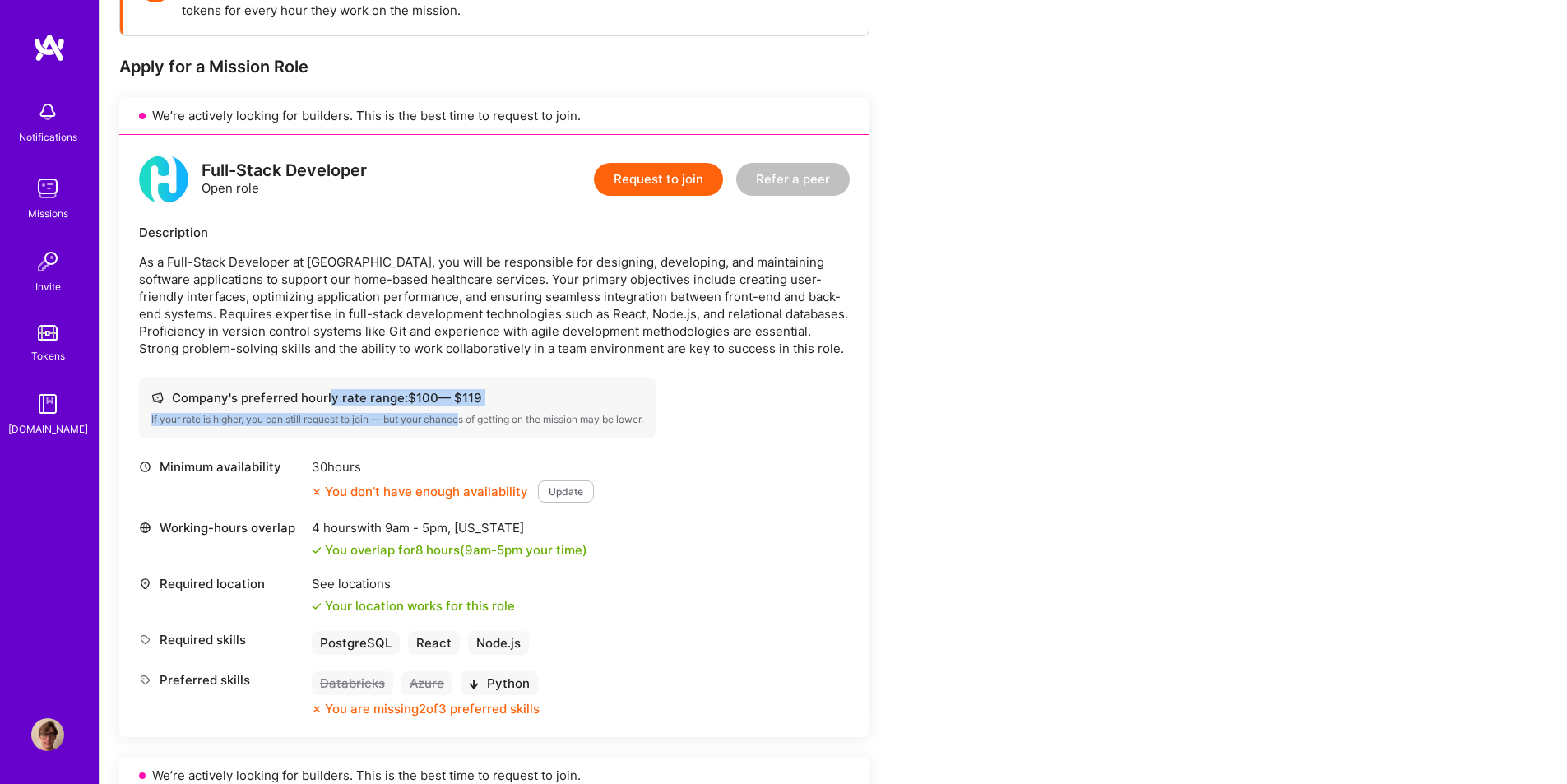
drag, startPoint x: 328, startPoint y: 404, endPoint x: 481, endPoint y: 413, distance: 153.3
click at [473, 413] on div "Company's preferred hourly rate range: $ 100 — $ 119 If your rate is higher, yo…" at bounding box center [397, 408] width 517 height 62
click at [482, 413] on div "If your rate is higher, you can still request to join — but your chances of get…" at bounding box center [397, 420] width 492 height 13
click at [646, 339] on p "As a Full-Stack Developer at [GEOGRAPHIC_DATA], you will be responsible for des…" at bounding box center [494, 305] width 711 height 104
click at [516, 306] on p "As a Full-Stack Developer at [GEOGRAPHIC_DATA], you will be responsible for des…" at bounding box center [494, 305] width 711 height 104
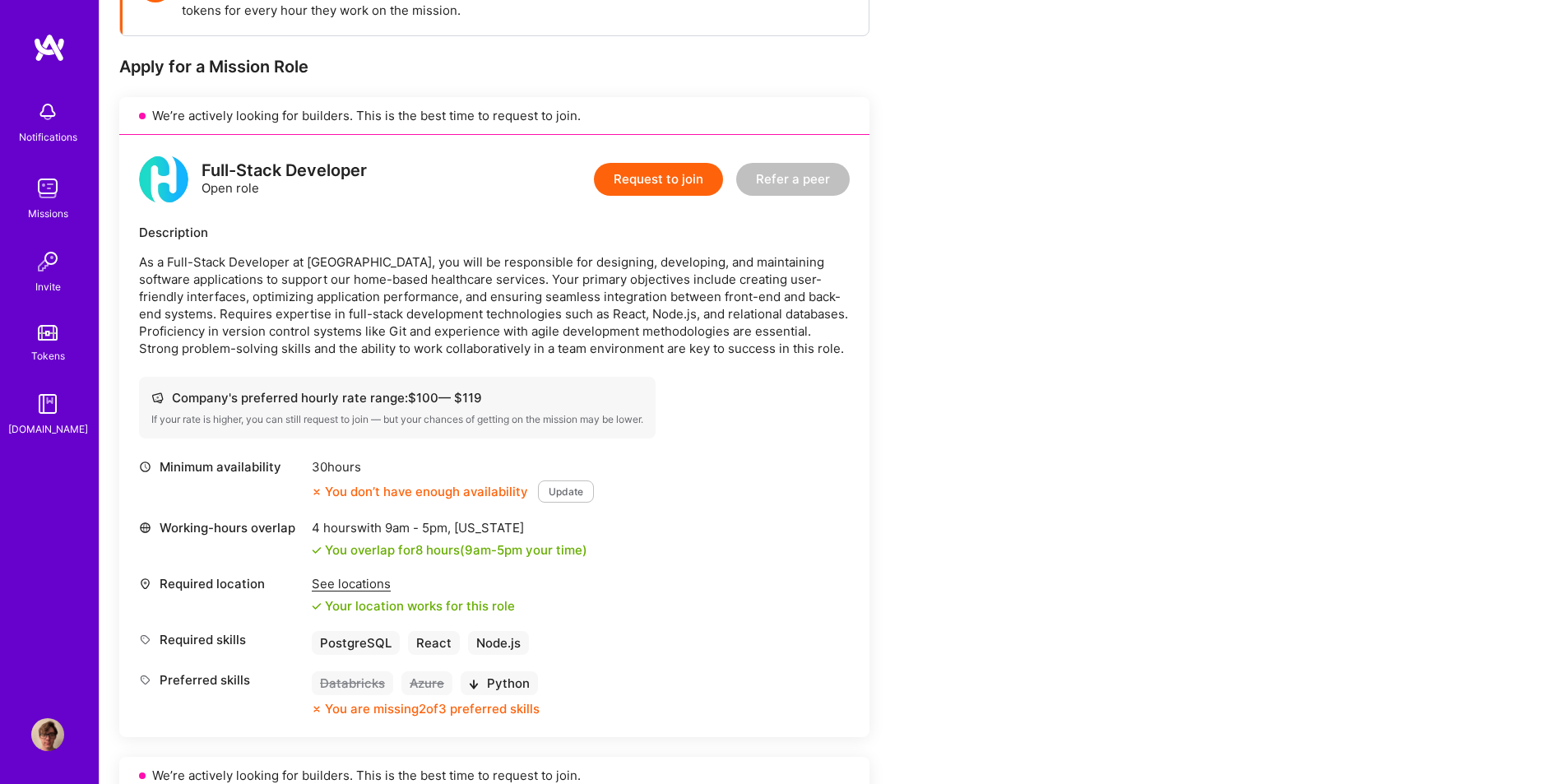
click at [442, 317] on p "As a Full-Stack Developer at [GEOGRAPHIC_DATA], you will be responsible for des…" at bounding box center [494, 305] width 711 height 104
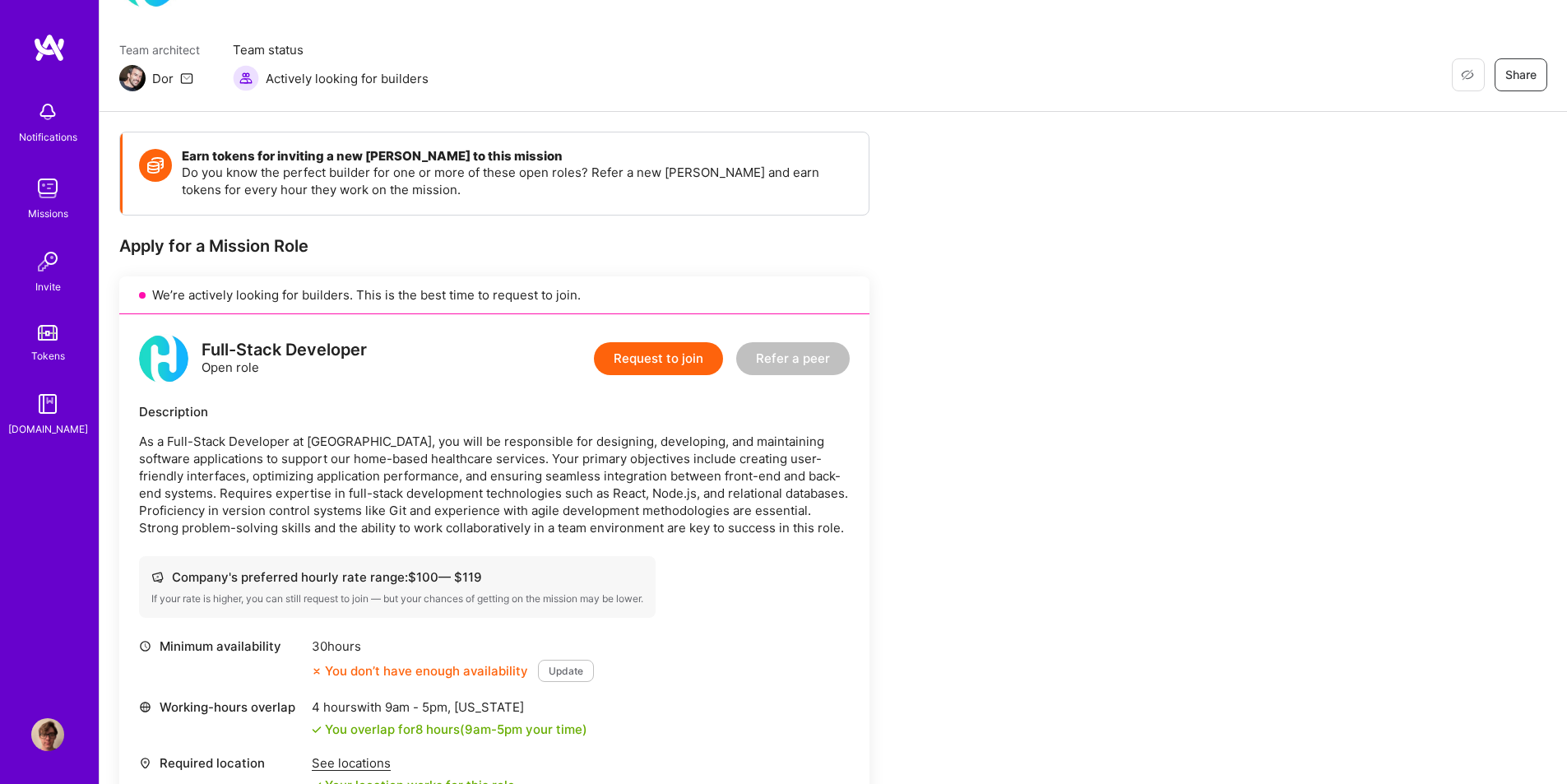
scroll to position [0, 0]
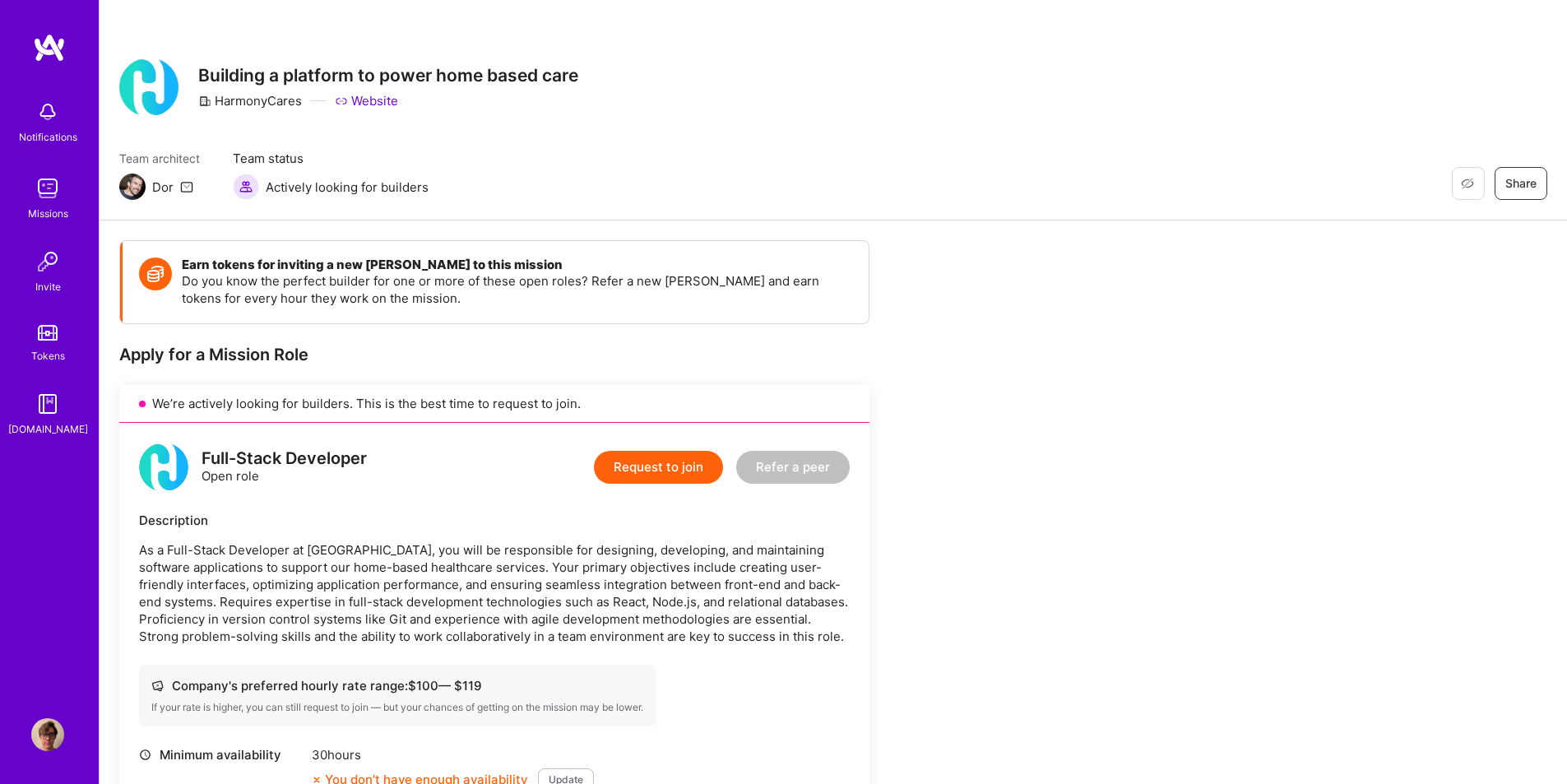
click at [804, 477] on button "Refer a peer" at bounding box center [793, 467] width 113 height 33
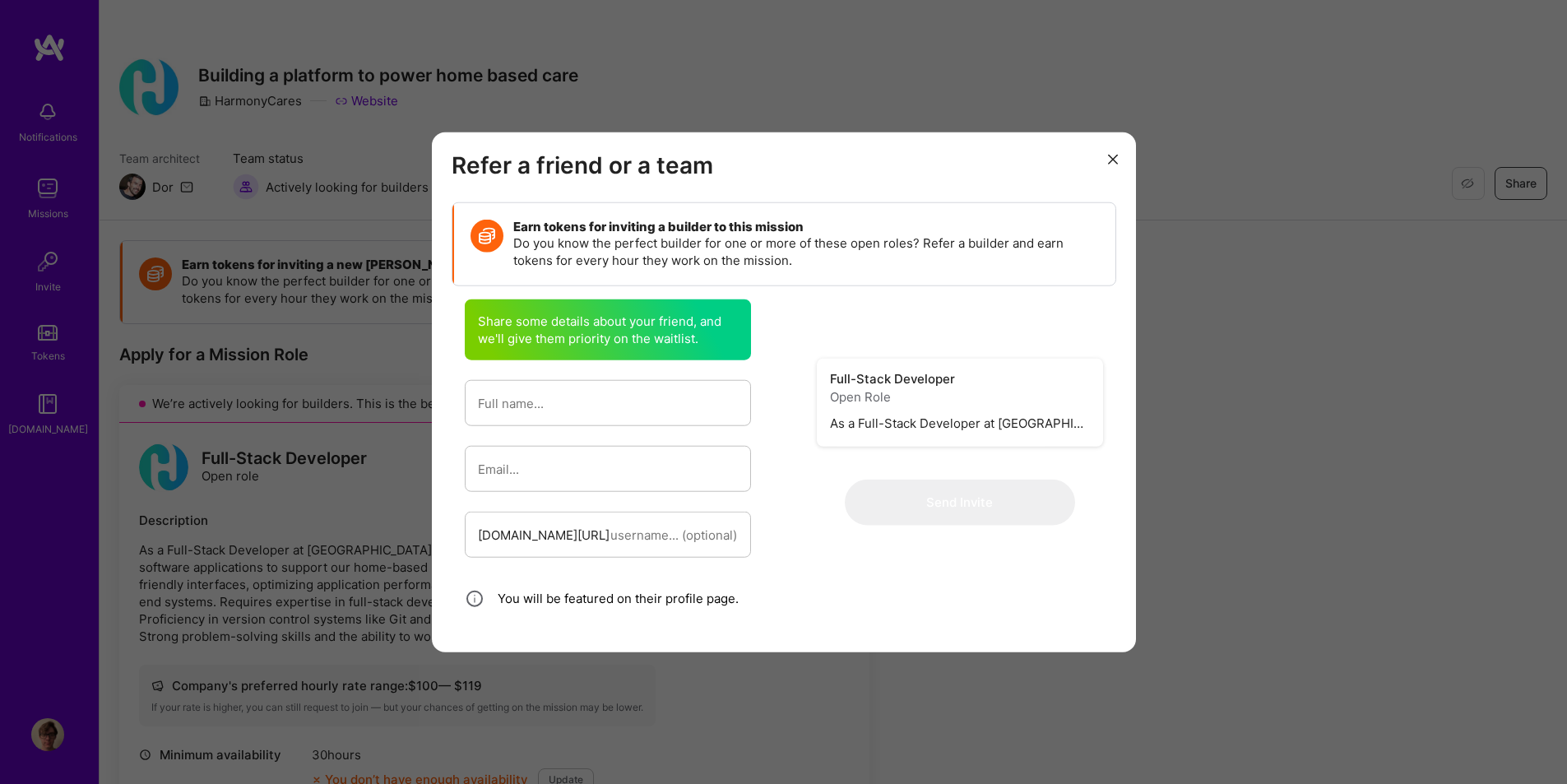
click at [1119, 157] on button "modal" at bounding box center [1114, 158] width 20 height 27
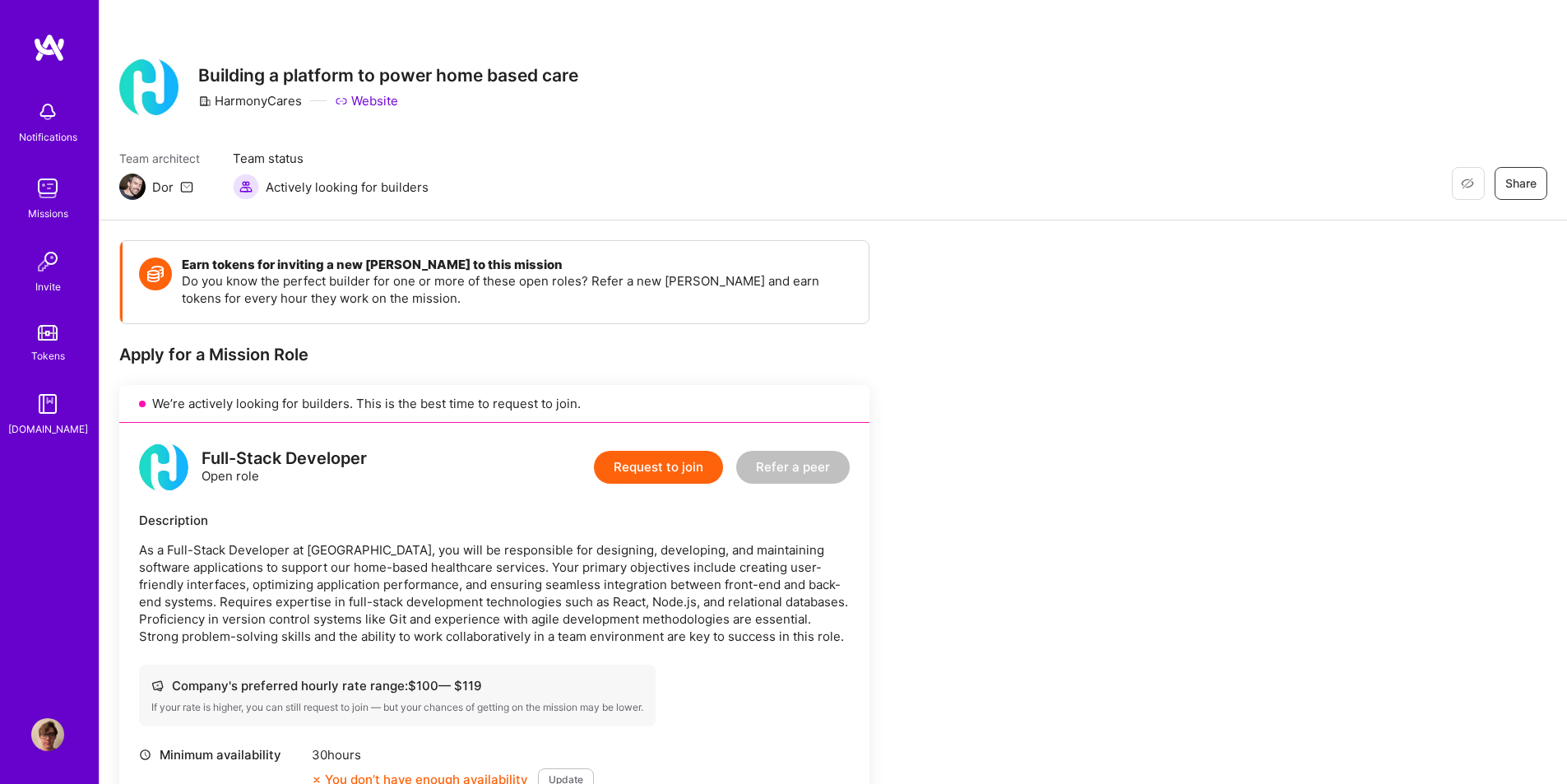
click at [40, 208] on div "Missions" at bounding box center [48, 213] width 40 height 18
